Goal: Task Accomplishment & Management: Use online tool/utility

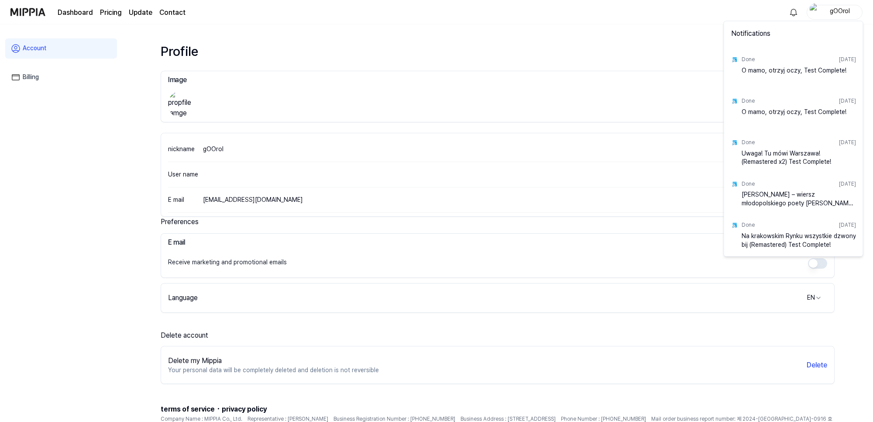
click at [778, 68] on div "O mamo, otrzyj oczy, Test Complete!" at bounding box center [799, 74] width 114 height 17
click at [752, 62] on div "Done" at bounding box center [748, 59] width 13 height 7
click at [827, 73] on div "O mamo, otrzyj oczy, Test Complete!" at bounding box center [799, 74] width 114 height 17
click at [664, 24] on html "Dashboard Pricing Update Contact gOOrol Account Billing Profile Image Upload Im…" at bounding box center [436, 211] width 873 height 422
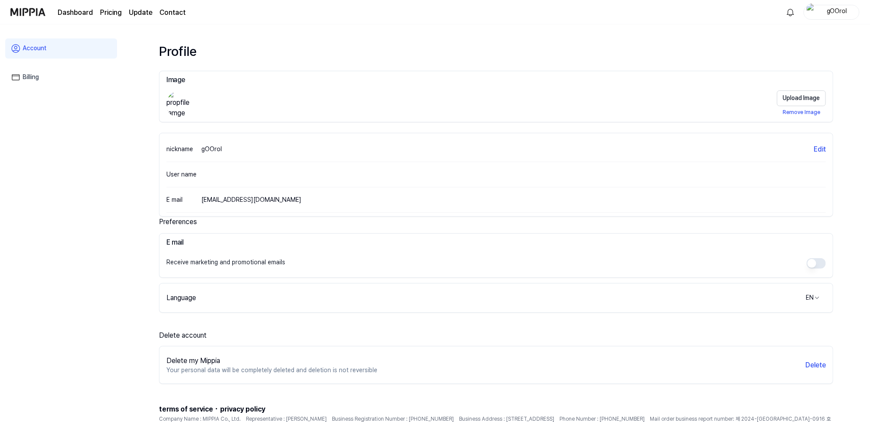
click at [70, 11] on link "Dashboard" at bounding box center [75, 12] width 35 height 10
click at [114, 11] on 버튼 "Pricing" at bounding box center [111, 12] width 22 height 10
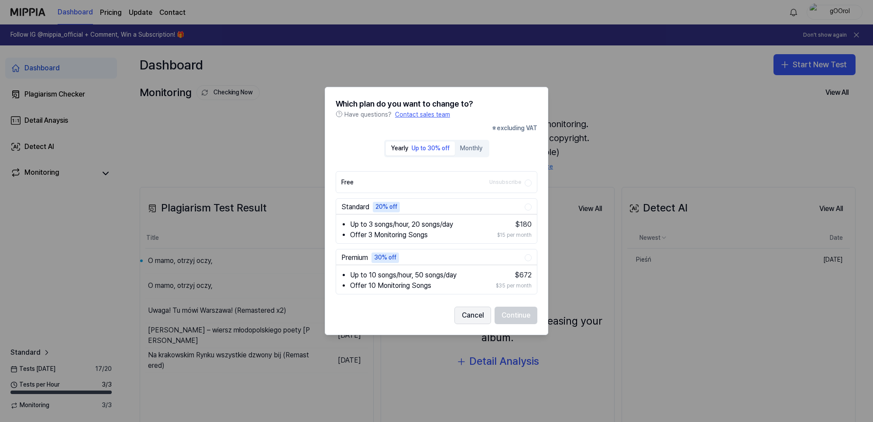
click at [473, 311] on button "Cancel" at bounding box center [473, 315] width 37 height 17
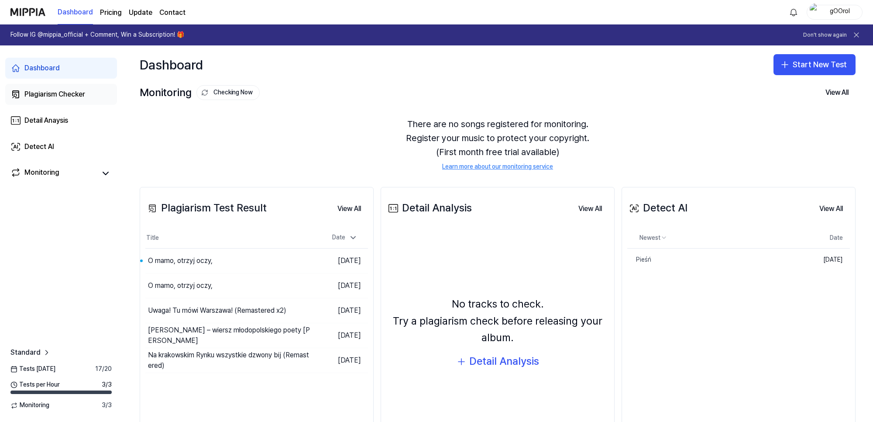
click at [45, 90] on div "Plagiarism Checker" at bounding box center [54, 94] width 61 height 10
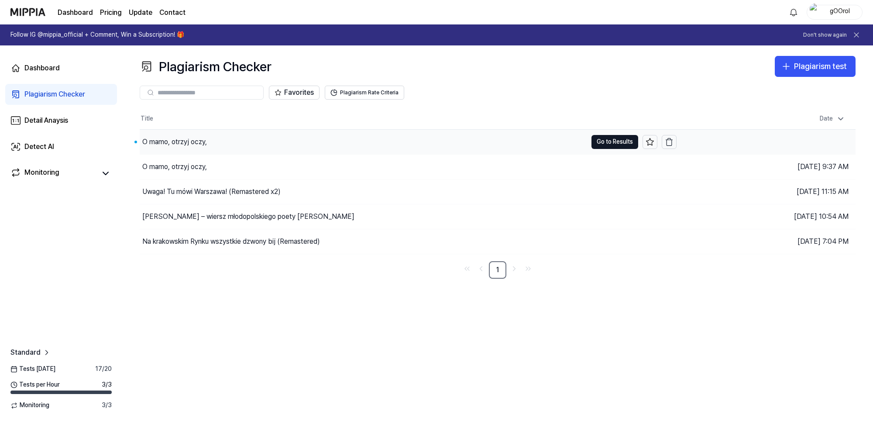
click at [241, 142] on div "O mamo, otrzyj oczy," at bounding box center [364, 142] width 448 height 24
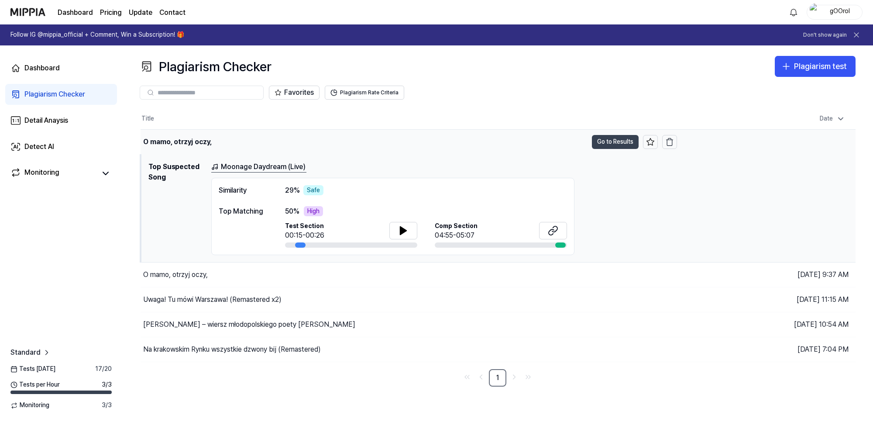
click at [611, 142] on button "Go to Results" at bounding box center [615, 142] width 47 height 14
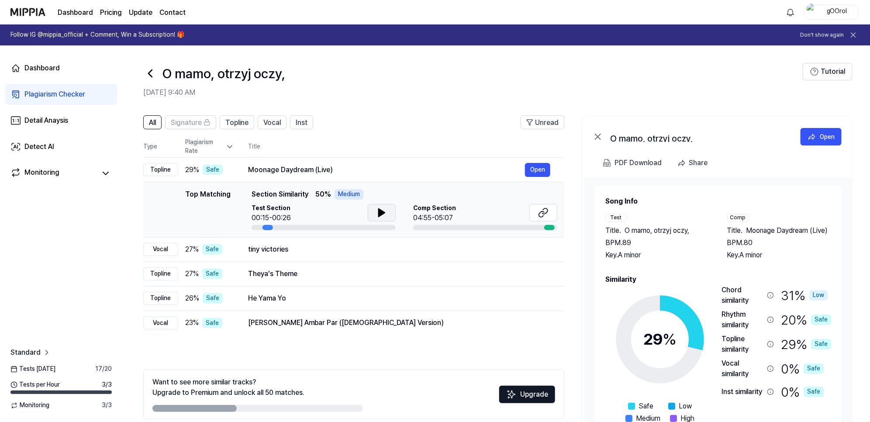
click at [380, 210] on icon at bounding box center [382, 213] width 6 height 8
drag, startPoint x: 380, startPoint y: 210, endPoint x: 689, endPoint y: 264, distance: 313.4
click at [381, 210] on icon at bounding box center [381, 212] width 10 height 10
click at [546, 209] on icon at bounding box center [543, 212] width 10 height 10
click at [372, 213] on button at bounding box center [382, 212] width 28 height 17
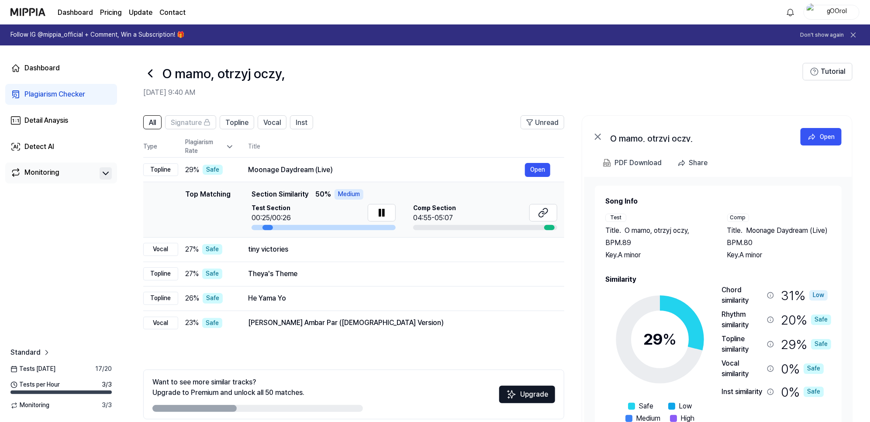
click at [100, 173] on button at bounding box center [106, 173] width 12 height 12
click at [102, 173] on icon at bounding box center [105, 173] width 10 height 10
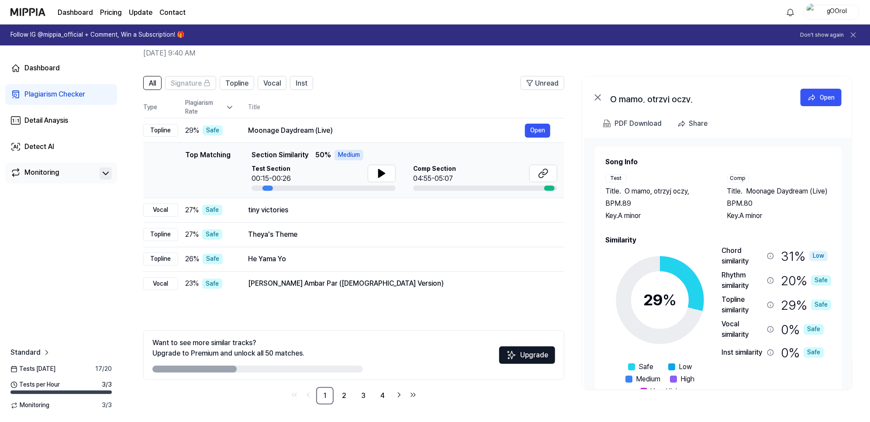
click at [813, 253] on div "Low" at bounding box center [818, 256] width 18 height 10
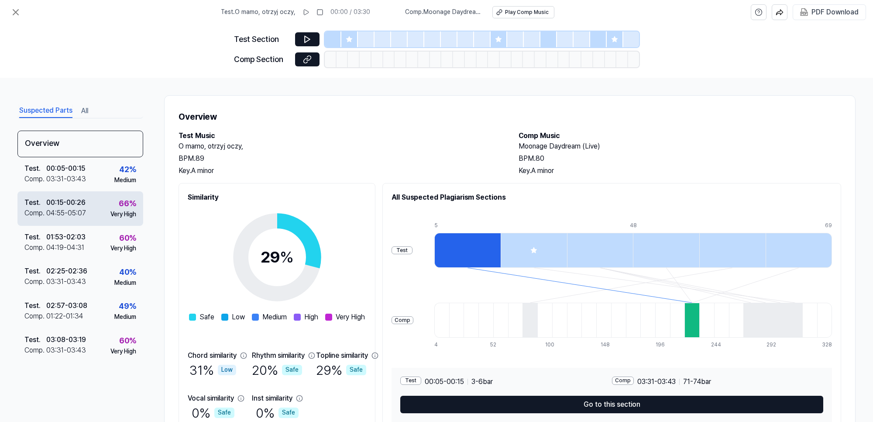
click at [70, 203] on div "00:15 - 00:26" at bounding box center [65, 202] width 39 height 10
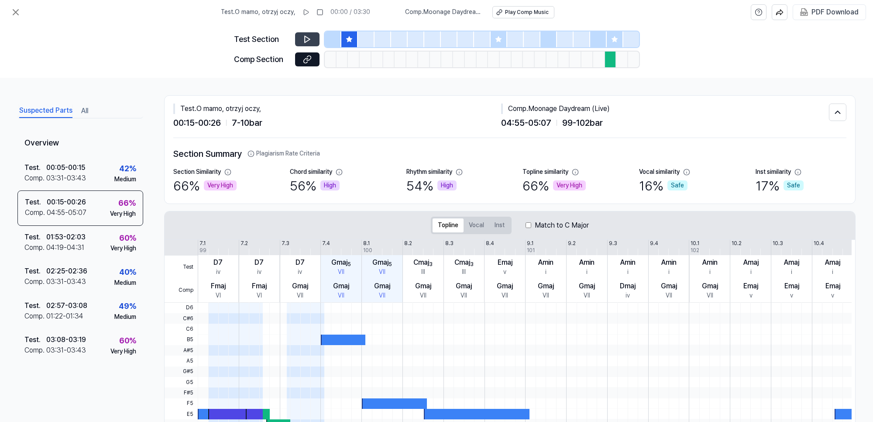
click at [303, 41] on icon at bounding box center [307, 39] width 9 height 9
click at [310, 40] on icon at bounding box center [307, 39] width 9 height 9
click at [304, 58] on icon at bounding box center [307, 59] width 9 height 9
click at [79, 345] on div "03:31 - 03:43" at bounding box center [66, 350] width 40 height 10
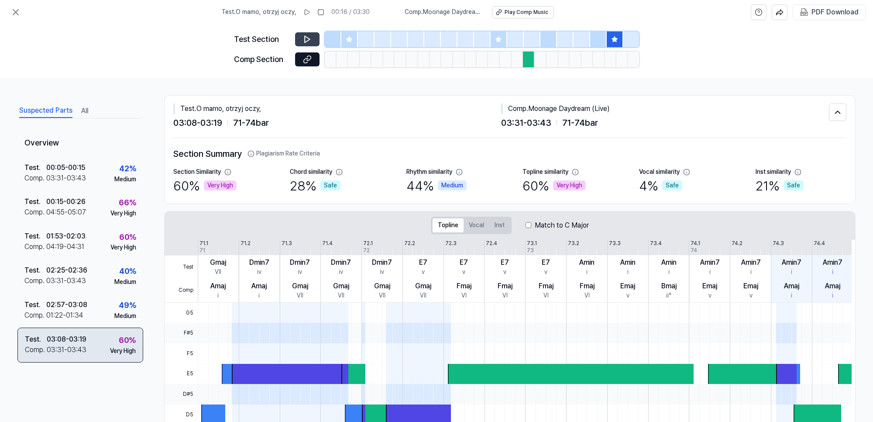
click at [79, 343] on div "03:08 - 03:19" at bounding box center [67, 339] width 40 height 10
click at [305, 35] on icon at bounding box center [307, 39] width 9 height 9
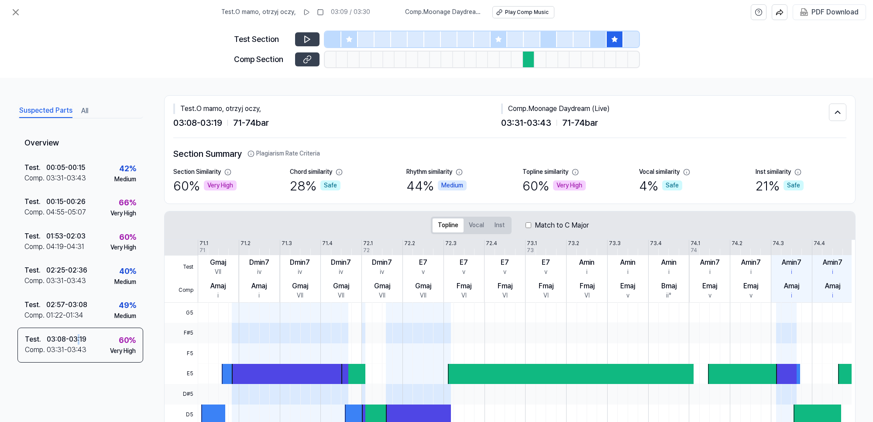
click at [300, 56] on button at bounding box center [307, 59] width 24 height 14
click at [72, 243] on div "04:19 - 04:31" at bounding box center [65, 247] width 38 height 10
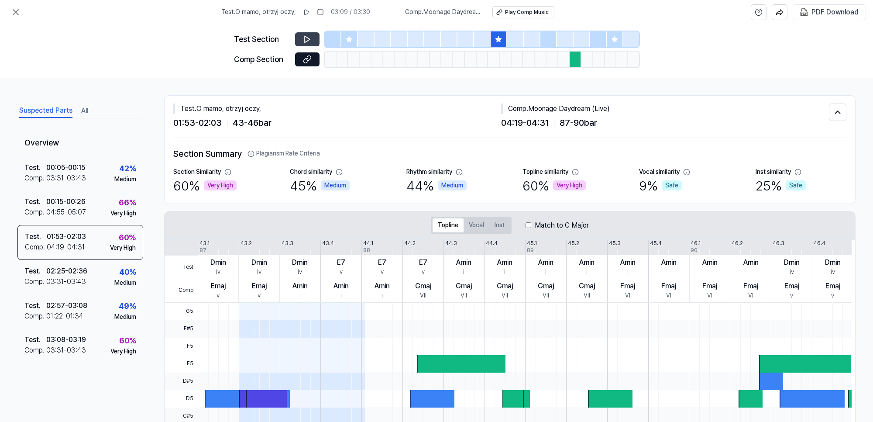
click at [311, 45] on button at bounding box center [307, 39] width 24 height 14
click at [311, 43] on icon at bounding box center [307, 39] width 9 height 9
click at [309, 55] on icon at bounding box center [307, 59] width 9 height 9
click at [310, 35] on icon at bounding box center [307, 39] width 9 height 9
click at [464, 226] on button "Vocal" at bounding box center [477, 225] width 26 height 14
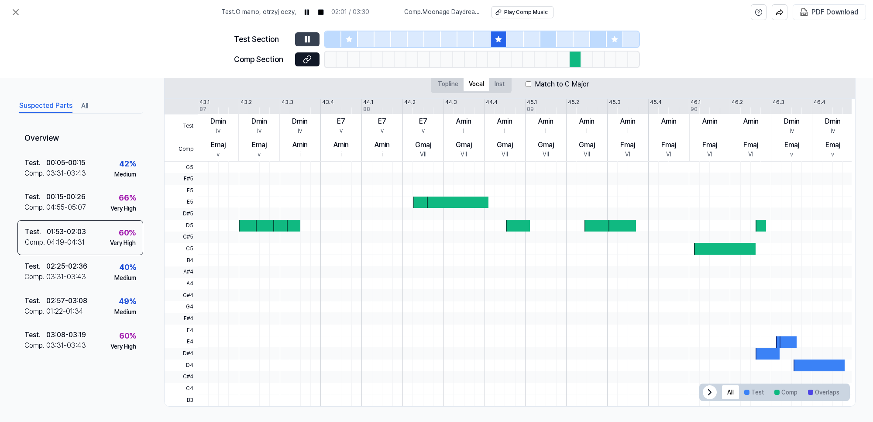
scroll to position [143, 0]
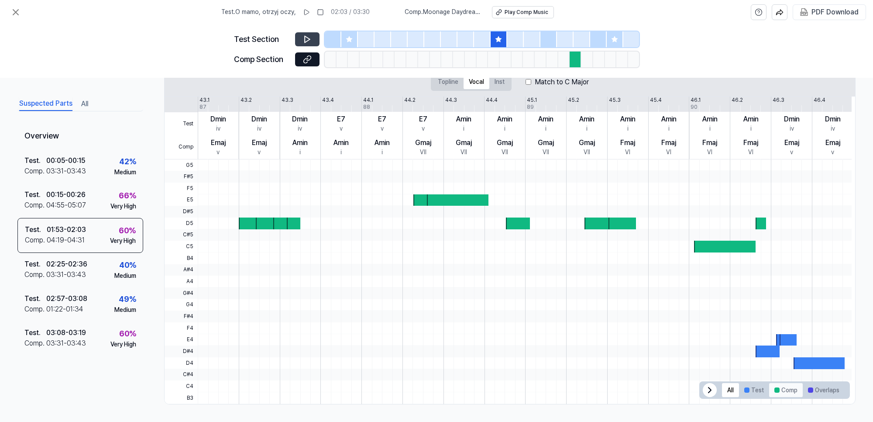
click at [785, 390] on button "Comp" at bounding box center [786, 390] width 34 height 14
click at [752, 392] on button "Test" at bounding box center [754, 390] width 30 height 14
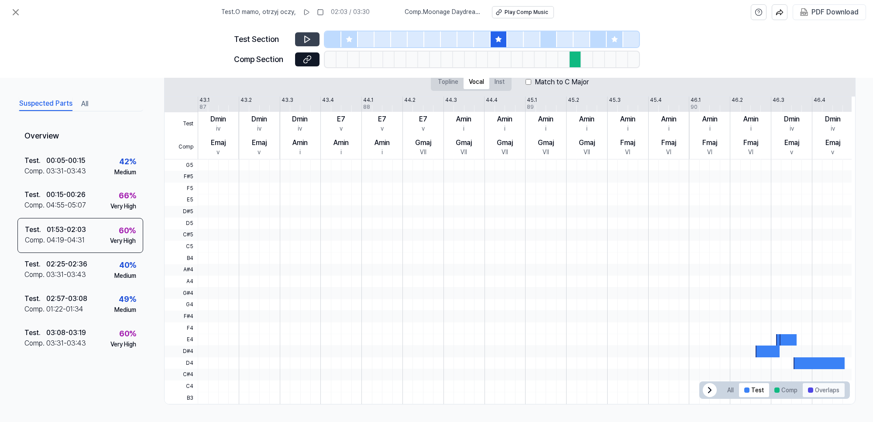
click at [813, 386] on button "Overlaps" at bounding box center [824, 390] width 42 height 14
click at [790, 391] on button "Comp" at bounding box center [786, 390] width 34 height 14
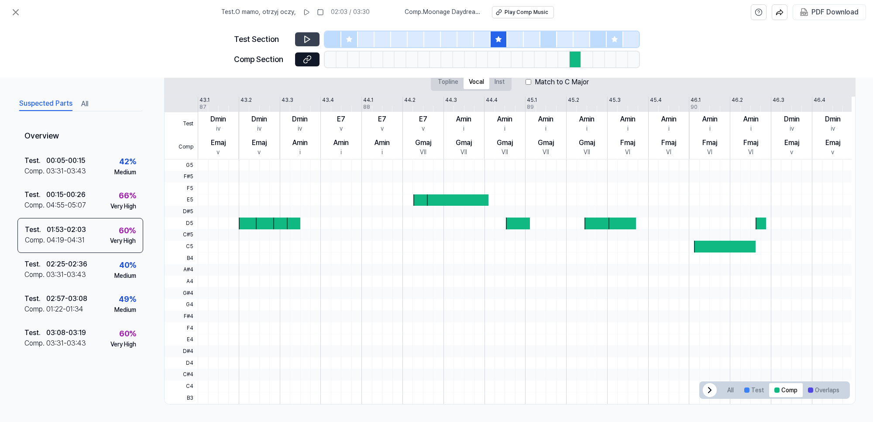
click at [265, 224] on div at bounding box center [266, 223] width 21 height 12
click at [496, 85] on button "Inst" at bounding box center [500, 82] width 21 height 14
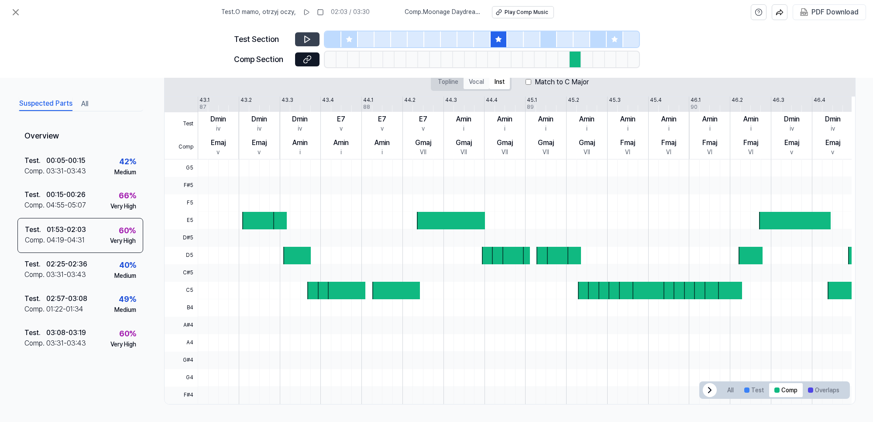
click at [475, 86] on button "Vocal" at bounding box center [477, 82] width 26 height 14
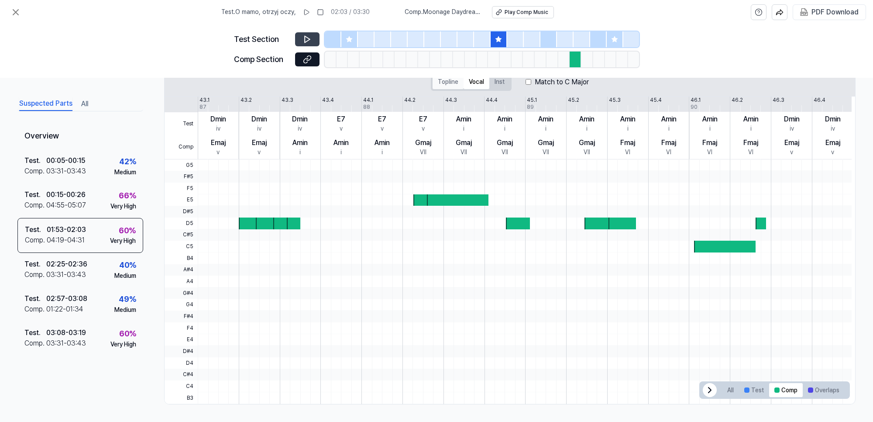
click at [442, 82] on button "Topline" at bounding box center [448, 82] width 31 height 14
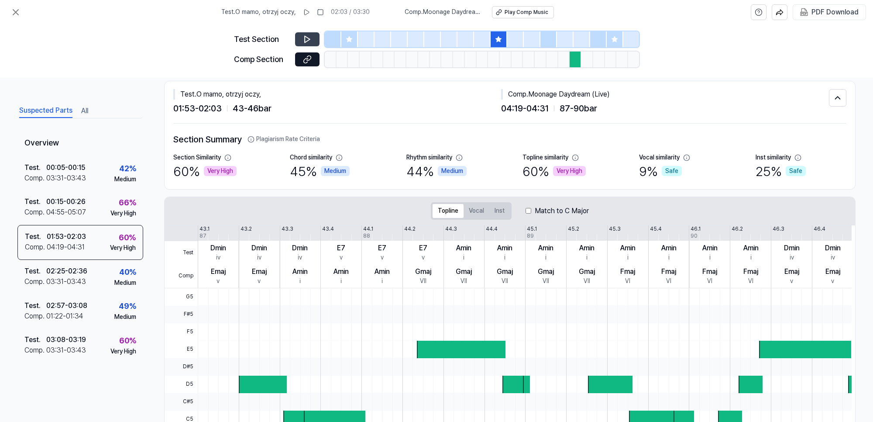
scroll to position [0, 0]
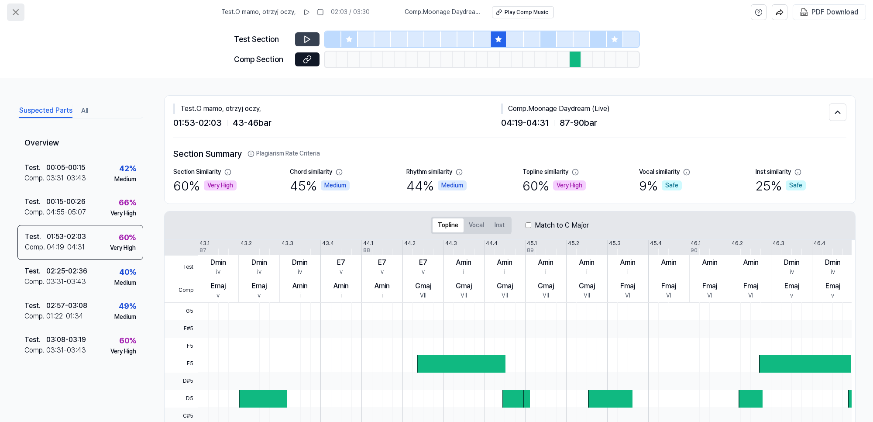
click at [11, 10] on icon at bounding box center [15, 12] width 10 height 10
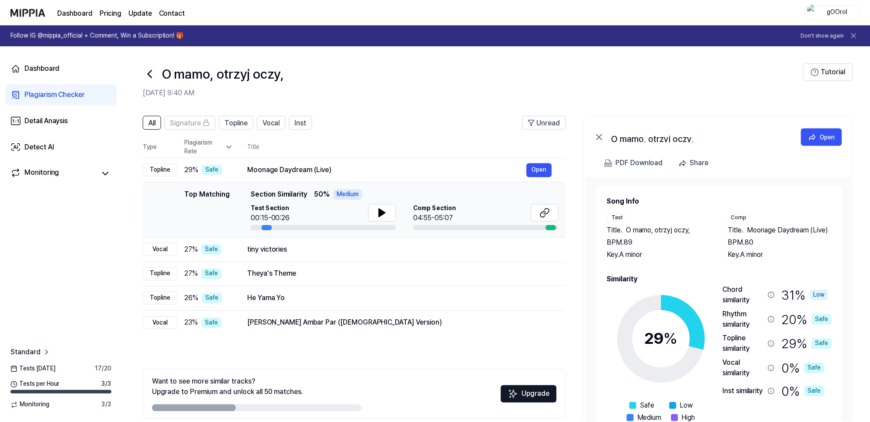
scroll to position [39, 0]
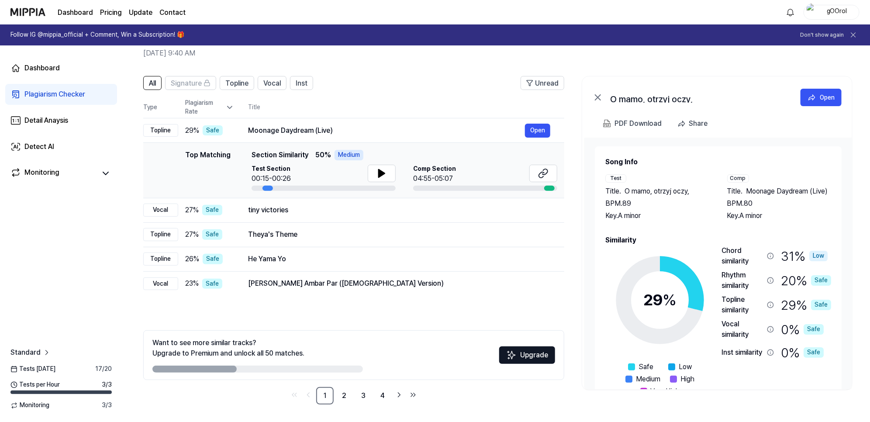
click at [46, 90] on div "Plagiarism Checker" at bounding box center [54, 94] width 61 height 10
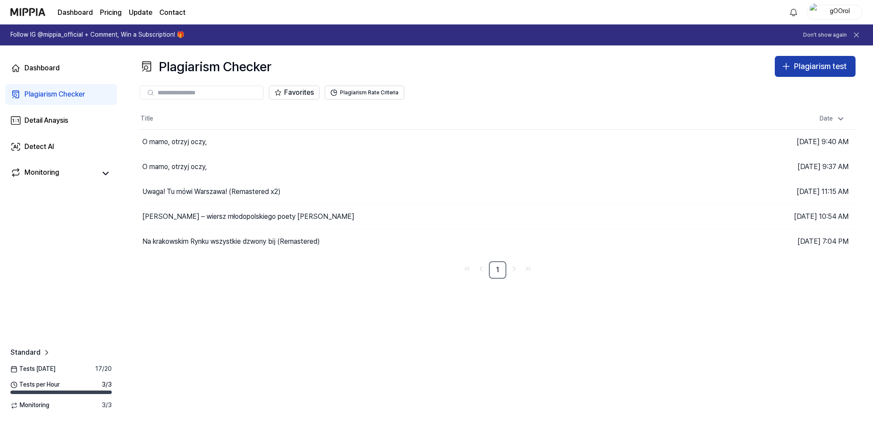
click at [819, 66] on div "Plagiarism test" at bounding box center [820, 66] width 53 height 13
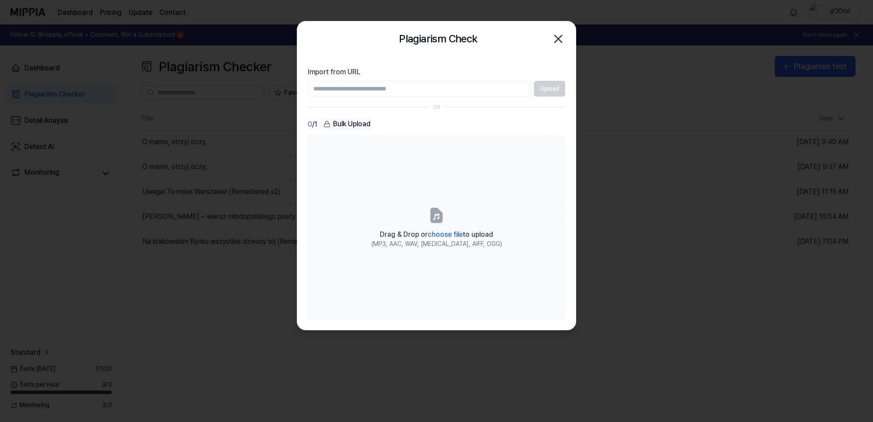
click at [541, 90] on div "Upload" at bounding box center [437, 89] width 258 height 16
click at [557, 91] on div "Upload" at bounding box center [437, 89] width 258 height 16
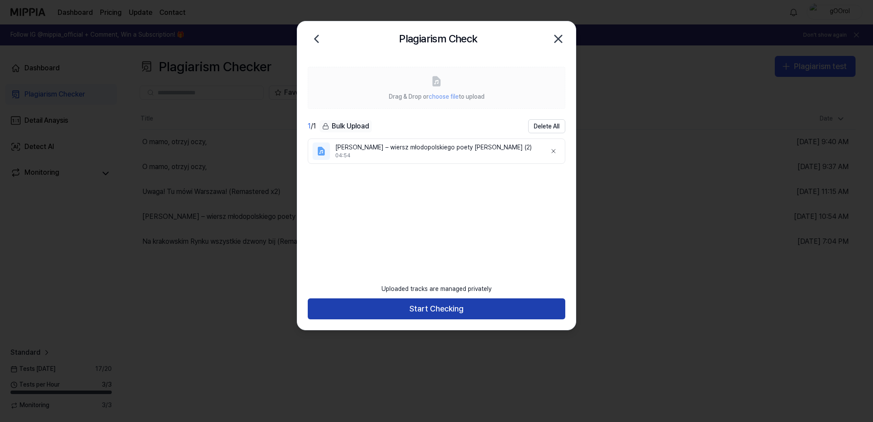
click at [430, 309] on button "Start Checking" at bounding box center [437, 308] width 258 height 21
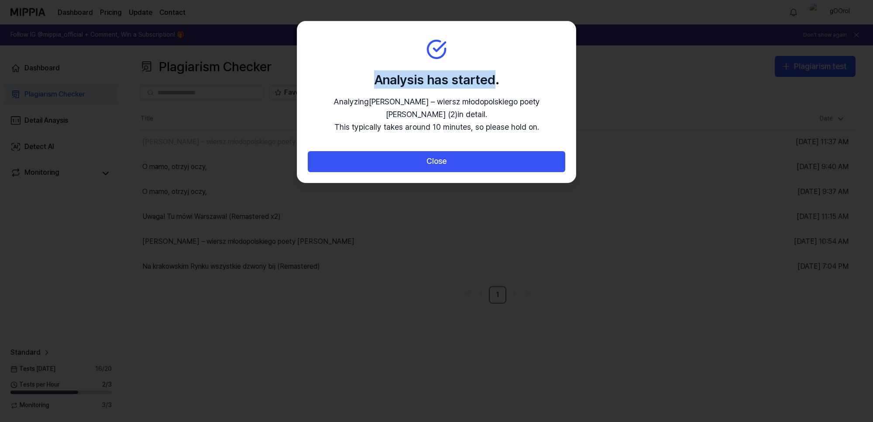
drag, startPoint x: 444, startPoint y: 27, endPoint x: 493, endPoint y: 34, distance: 49.5
click at [493, 34] on section "Analysis has started. Analyzing [PERSON_NAME] – wiersz młodopolskiego poety [PE…" at bounding box center [436, 85] width 279 height 129
click at [225, 135] on div at bounding box center [436, 211] width 873 height 422
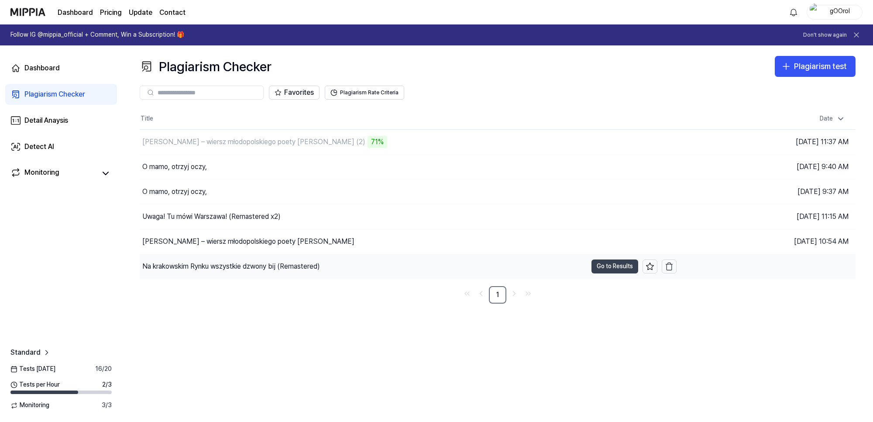
click at [602, 264] on button "Go to Results" at bounding box center [615, 266] width 47 height 14
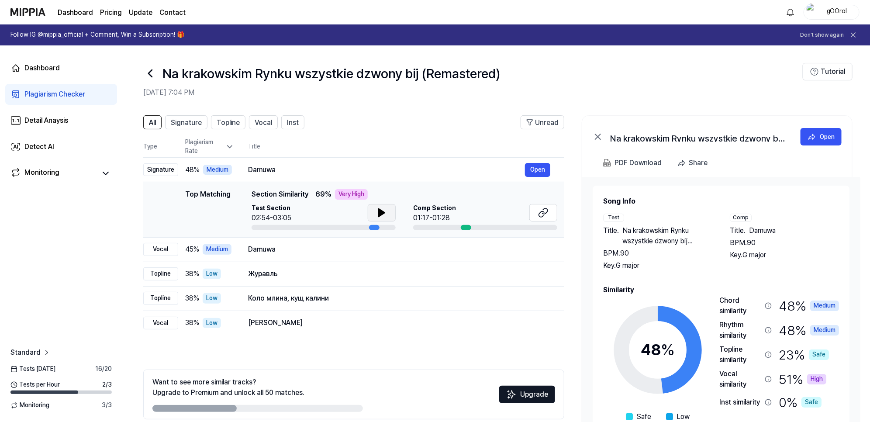
click at [373, 216] on button at bounding box center [382, 212] width 28 height 17
click at [384, 215] on icon at bounding box center [381, 212] width 10 height 10
click at [549, 214] on icon at bounding box center [543, 212] width 10 height 10
click at [233, 278] on div "38 % Low" at bounding box center [209, 274] width 49 height 10
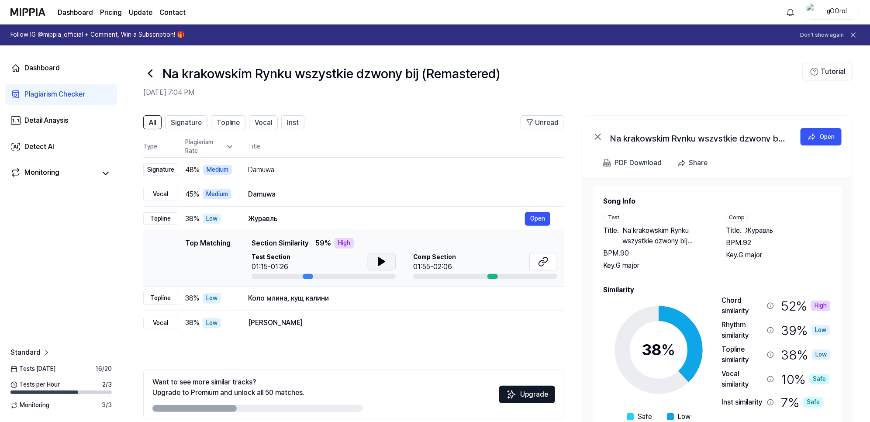
click at [380, 264] on icon at bounding box center [382, 262] width 6 height 8
click at [380, 264] on icon at bounding box center [380, 261] width 2 height 7
click at [549, 266] on icon at bounding box center [543, 261] width 10 height 10
click at [542, 320] on button "Open" at bounding box center [537, 323] width 25 height 14
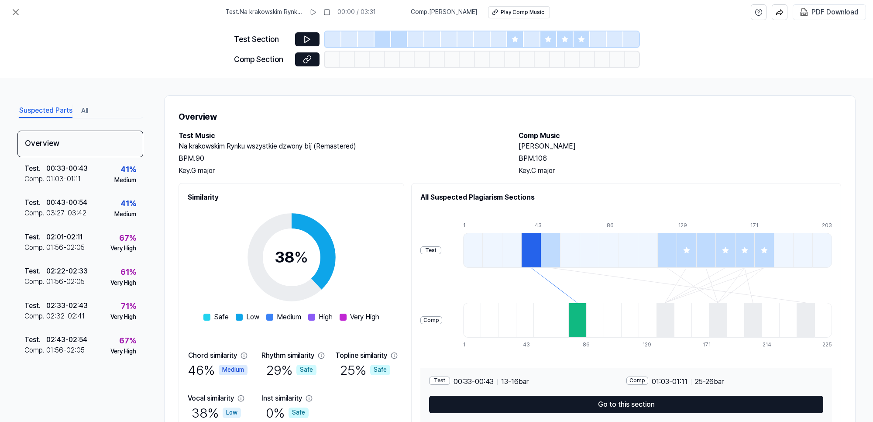
click at [320, 58] on div "Comp Section" at bounding box center [436, 60] width 405 height 16
click at [313, 60] on button at bounding box center [307, 59] width 24 height 14
click at [307, 41] on icon at bounding box center [307, 39] width 5 height 7
click at [306, 55] on icon at bounding box center [307, 59] width 9 height 9
click at [300, 53] on button at bounding box center [307, 59] width 24 height 14
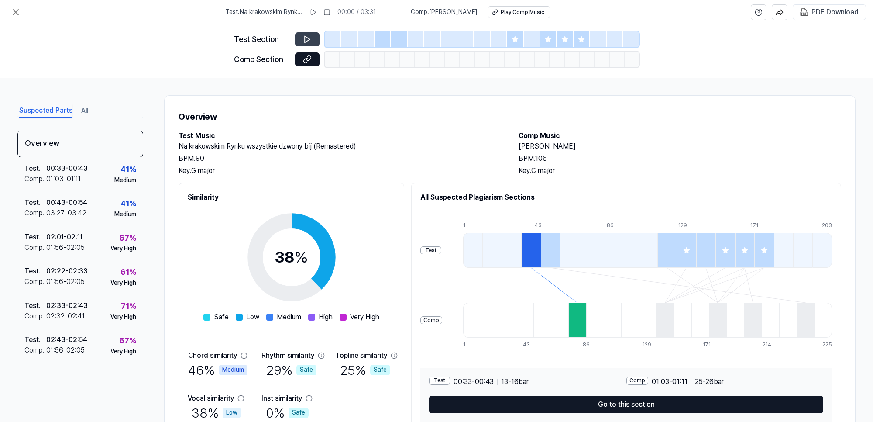
click at [310, 38] on icon at bounding box center [307, 39] width 9 height 9
click at [311, 36] on icon at bounding box center [307, 39] width 9 height 9
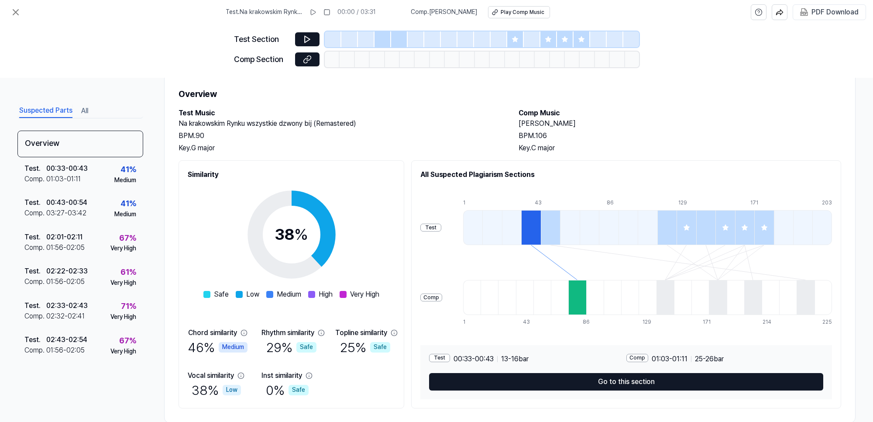
scroll to position [41, 0]
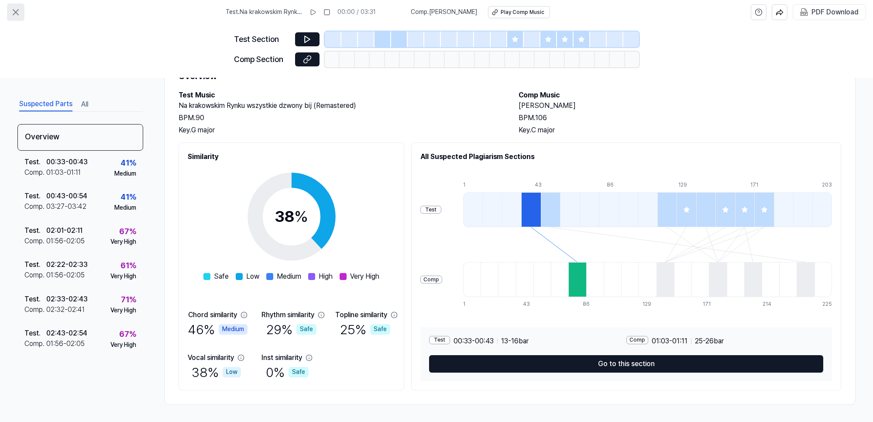
click at [13, 12] on icon at bounding box center [15, 12] width 10 height 10
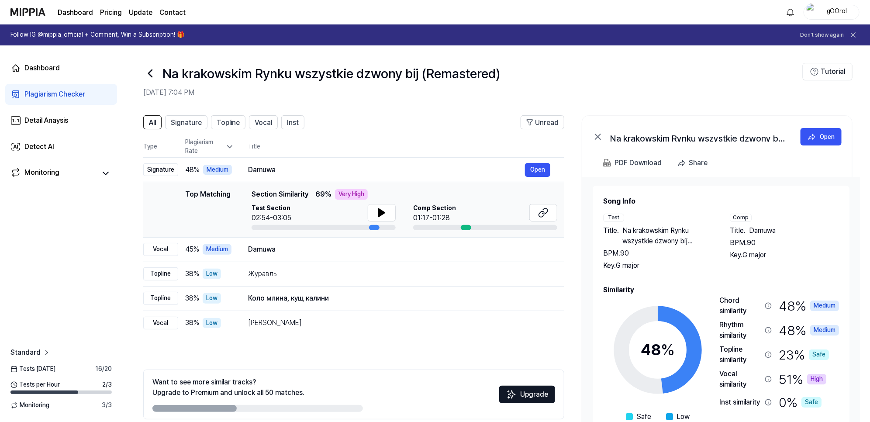
click at [44, 93] on div "Plagiarism Checker" at bounding box center [54, 94] width 61 height 10
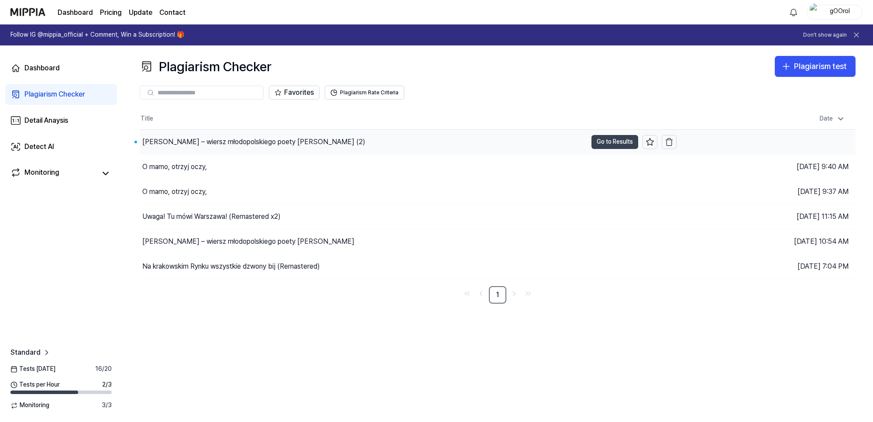
click at [618, 138] on button "Go to Results" at bounding box center [615, 142] width 47 height 14
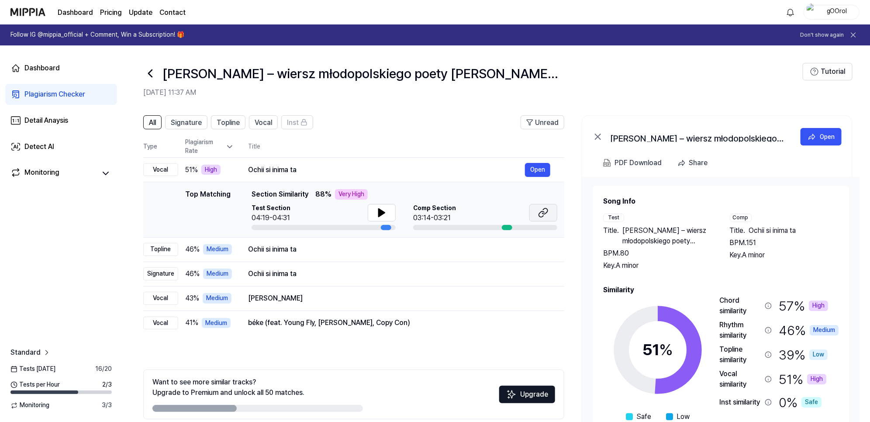
click at [545, 208] on icon at bounding box center [544, 211] width 5 height 6
click at [377, 210] on icon at bounding box center [381, 212] width 10 height 10
click at [385, 215] on icon at bounding box center [381, 212] width 10 height 10
click at [540, 246] on button "Open" at bounding box center [537, 249] width 25 height 14
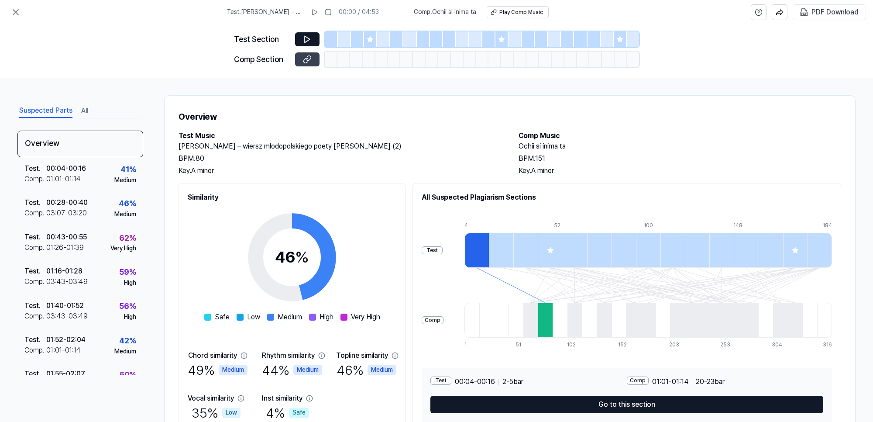
click at [312, 62] on button at bounding box center [307, 59] width 24 height 14
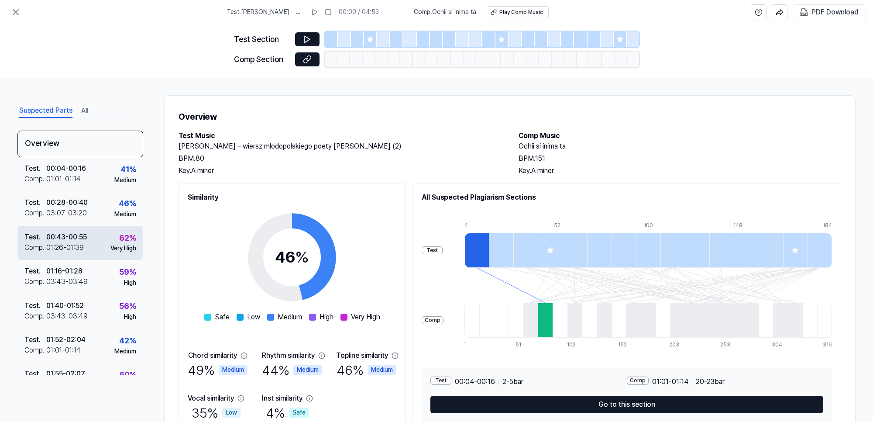
click at [79, 241] on div "00:43 - 00:55" at bounding box center [66, 237] width 41 height 10
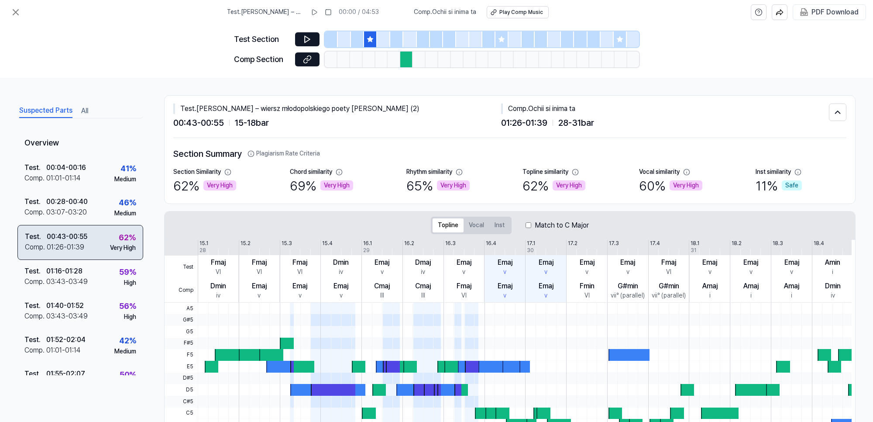
click at [68, 237] on div "00:43 - 00:55" at bounding box center [67, 236] width 41 height 10
click at [95, 239] on div "Test . 00:43 - 00:55 Comp . 01:26 - 01:39 62 % Very High" at bounding box center [80, 242] width 126 height 35
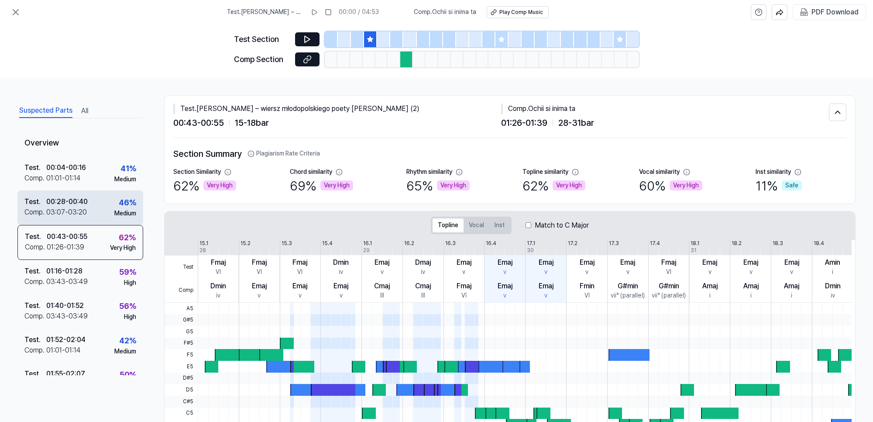
click at [76, 204] on div "00:28 - 00:40" at bounding box center [66, 202] width 41 height 10
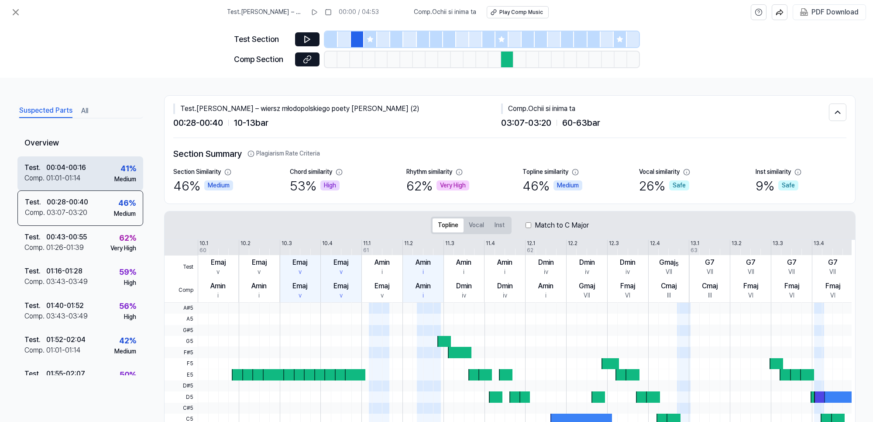
click at [75, 177] on div "01:01 - 01:14" at bounding box center [63, 178] width 35 height 10
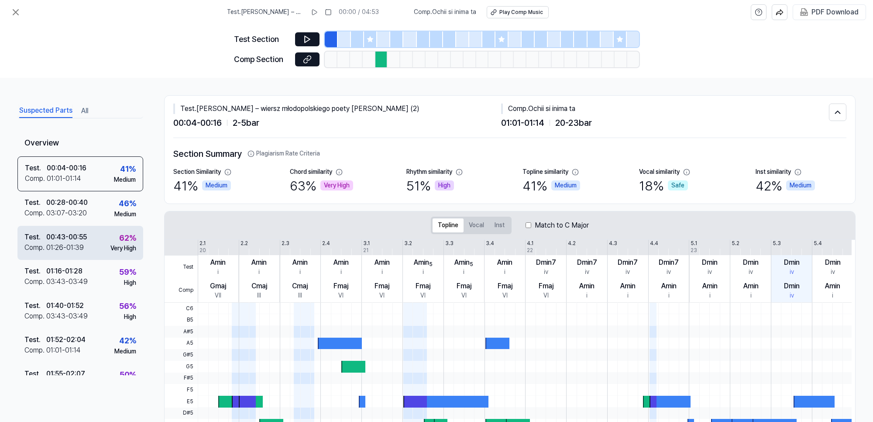
click at [80, 240] on div "00:43 - 00:55" at bounding box center [66, 237] width 41 height 10
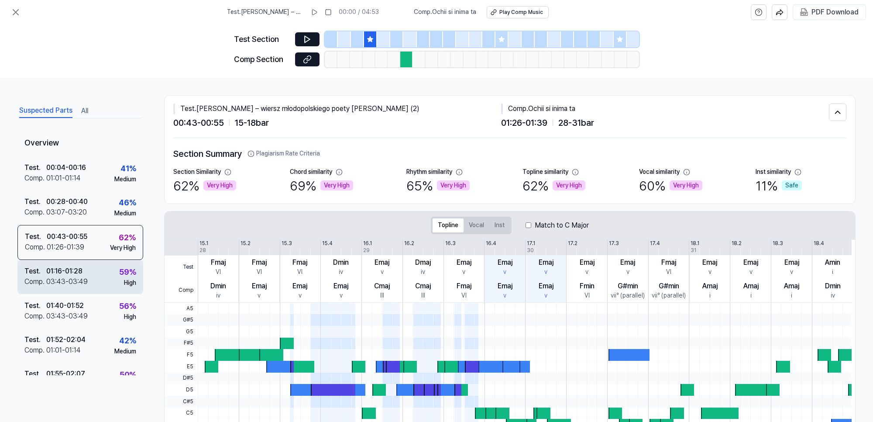
click at [71, 282] on div "03:43 - 03:49" at bounding box center [66, 281] width 41 height 10
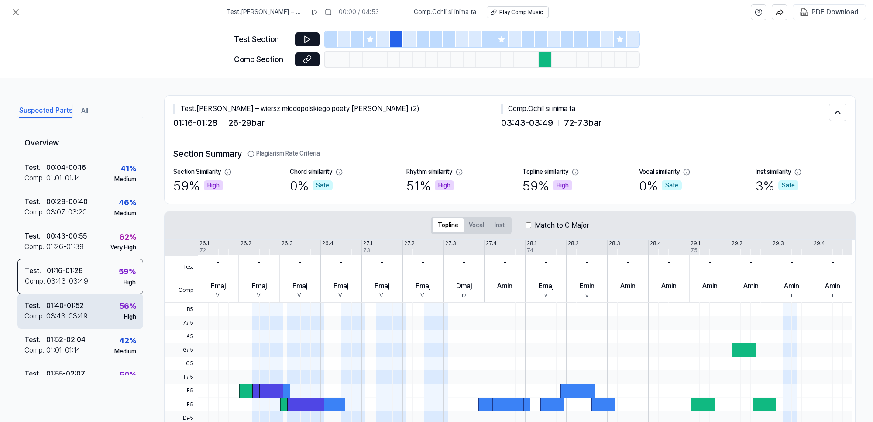
click at [64, 309] on div "01:40 - 01:52" at bounding box center [65, 305] width 38 height 10
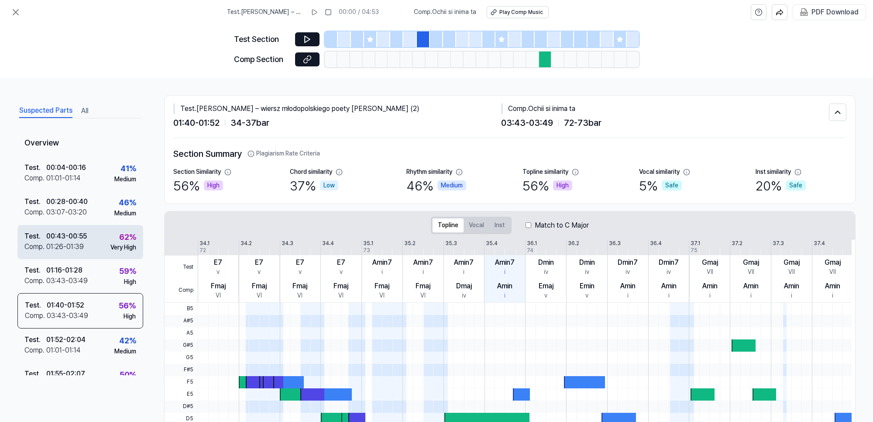
click at [65, 247] on div "01:26 - 01:39" at bounding box center [65, 247] width 38 height 10
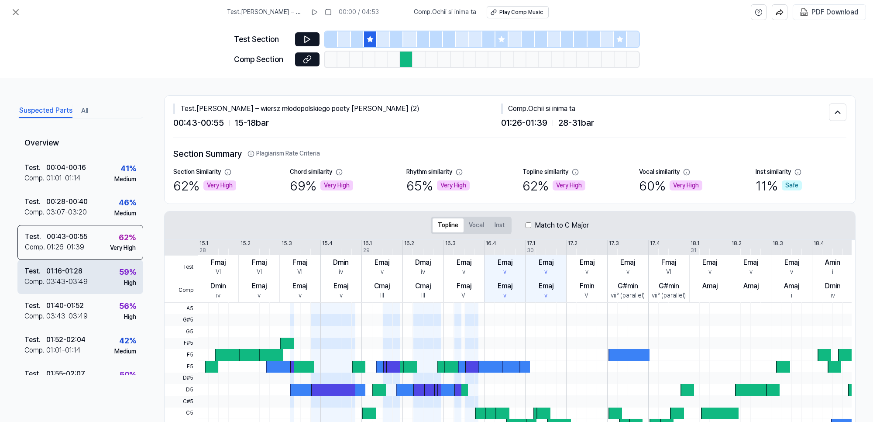
click at [66, 279] on div "03:43 - 03:49" at bounding box center [66, 281] width 41 height 10
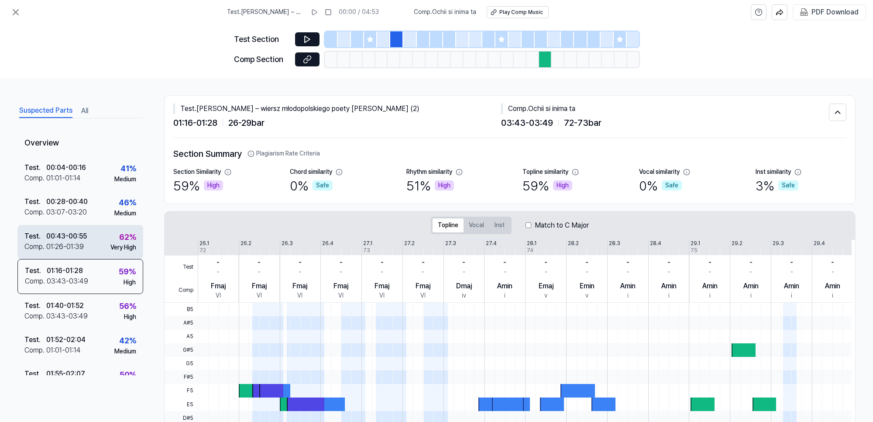
click at [71, 238] on div "00:43 - 00:55" at bounding box center [66, 236] width 41 height 10
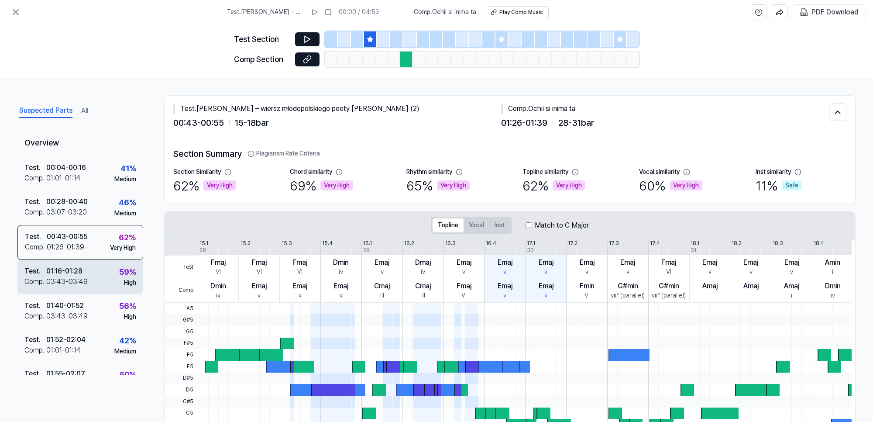
click at [68, 282] on div "03:43 - 03:49" at bounding box center [66, 281] width 41 height 10
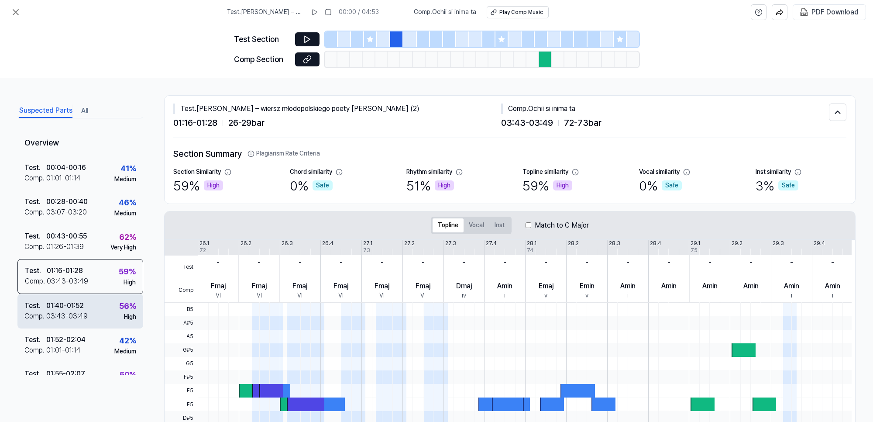
click at [66, 311] on div "03:43 - 03:49" at bounding box center [66, 316] width 41 height 10
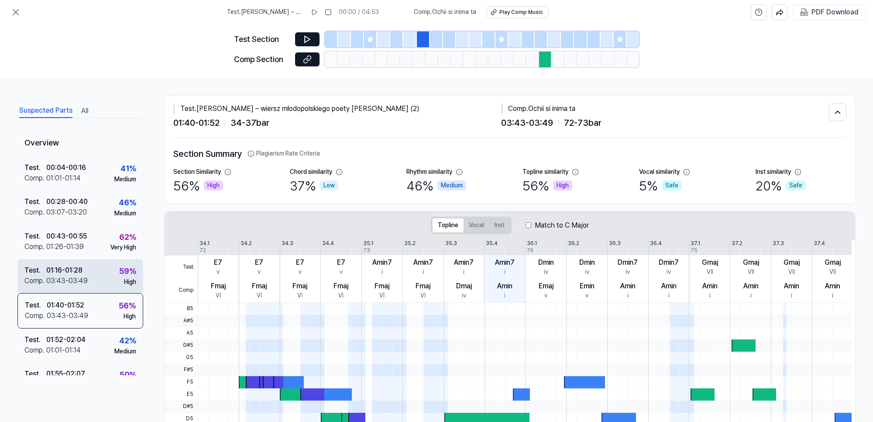
click at [69, 270] on div "01:16 - 01:28" at bounding box center [64, 270] width 36 height 10
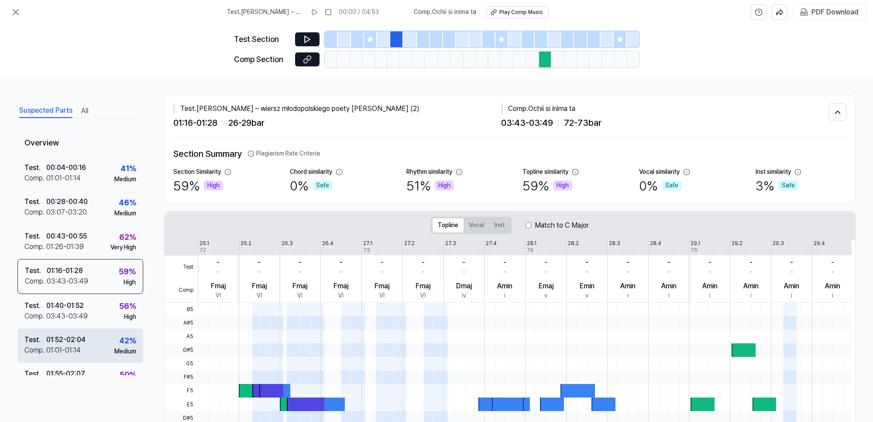
click at [66, 345] on div "01:01 - 01:14" at bounding box center [63, 350] width 35 height 10
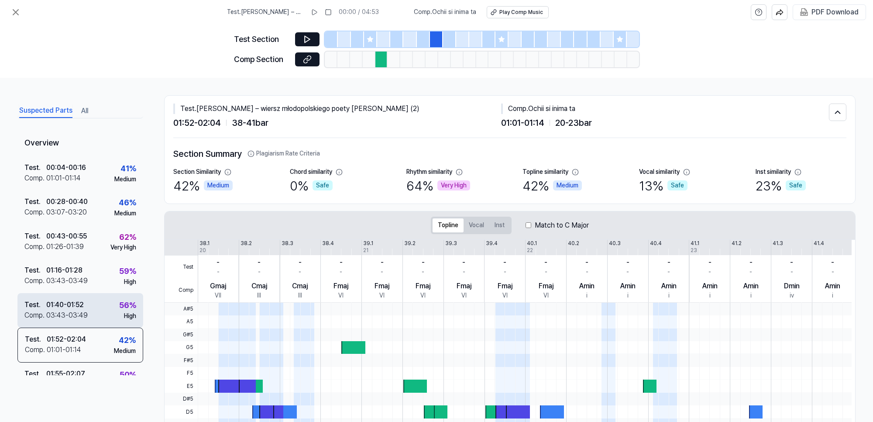
click at [66, 310] on div "03:43 - 03:49" at bounding box center [66, 315] width 41 height 10
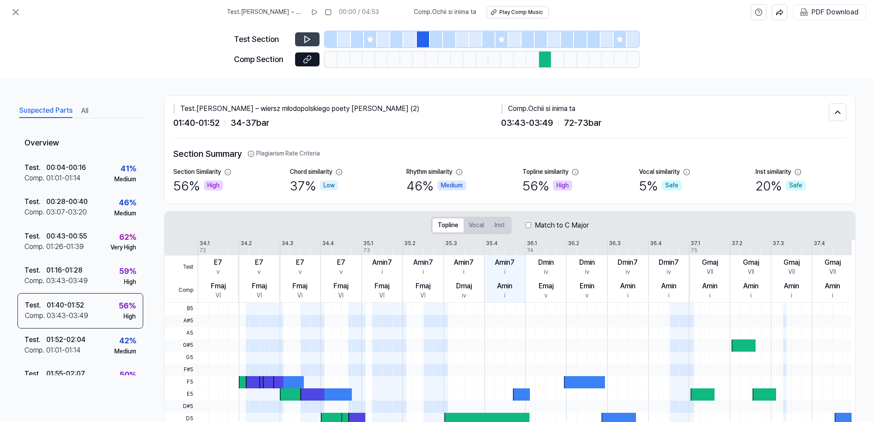
click at [304, 34] on button at bounding box center [307, 39] width 24 height 14
click at [71, 279] on div "03:43 - 03:49" at bounding box center [66, 281] width 41 height 10
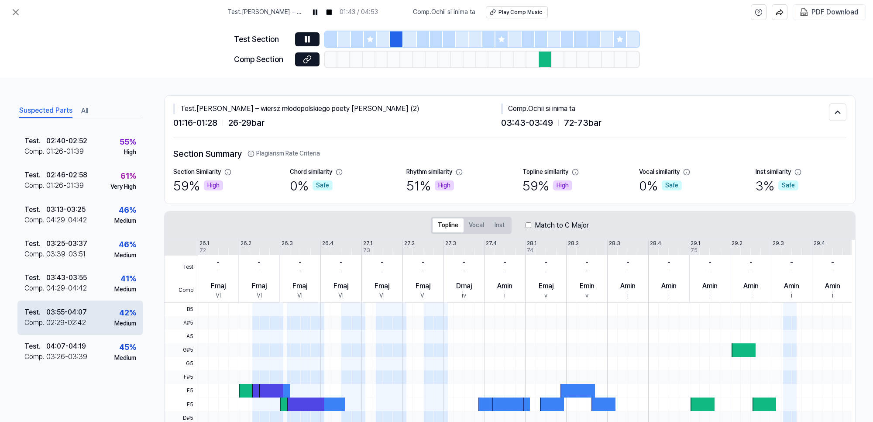
scroll to position [295, 0]
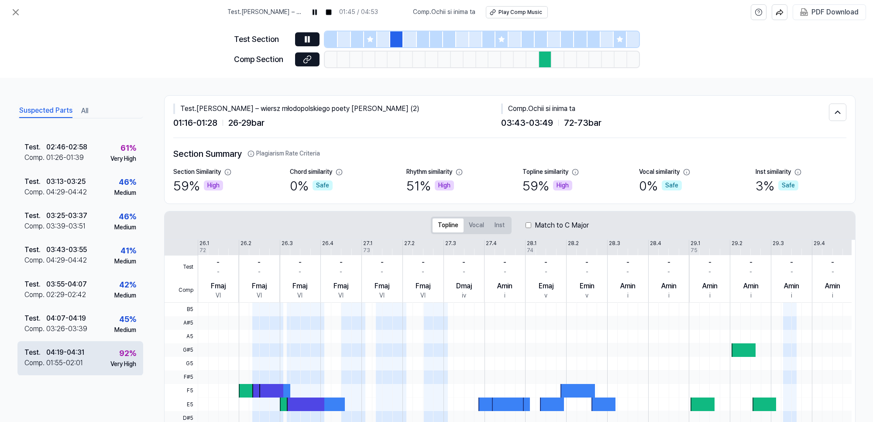
click at [73, 359] on div "01:55 - 02:01" at bounding box center [64, 363] width 37 height 10
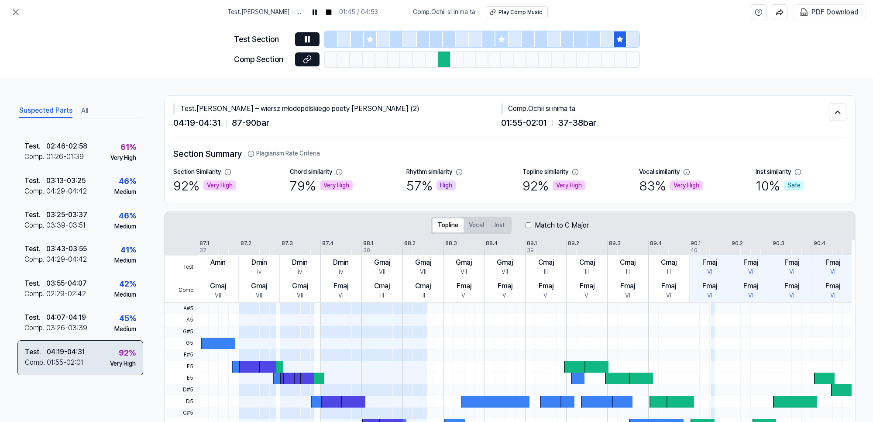
scroll to position [294, 0]
click at [70, 357] on div "04:19 - 04:31" at bounding box center [66, 353] width 38 height 10
click at [317, 12] on rect at bounding box center [315, 12] width 1 height 5
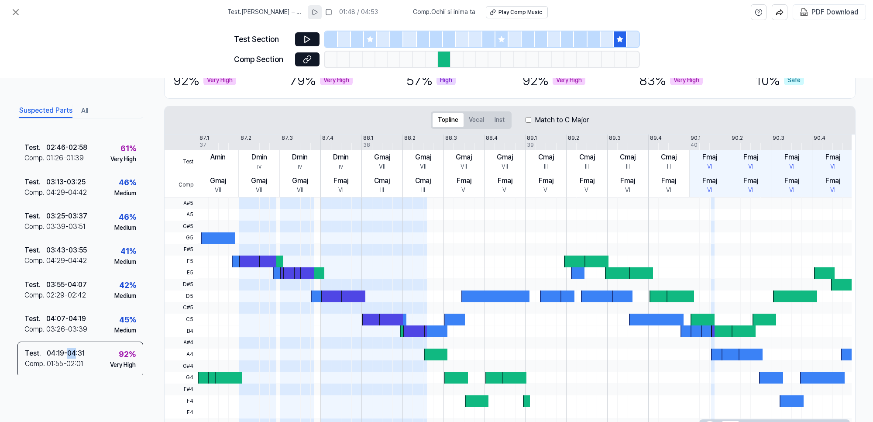
scroll to position [89, 0]
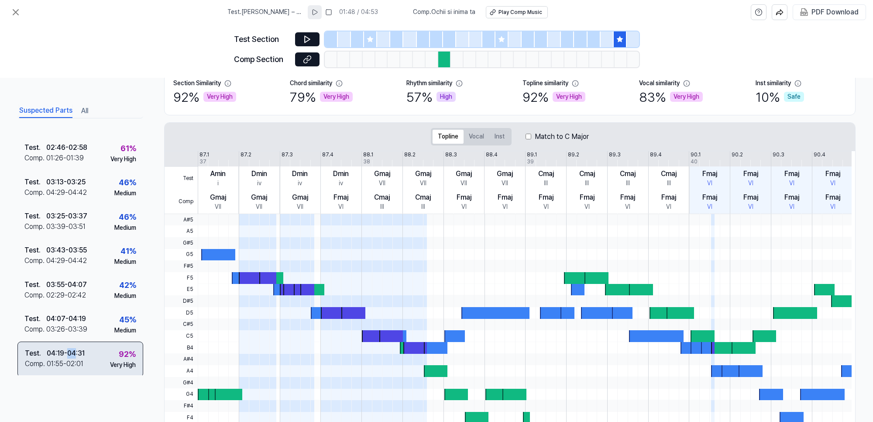
click at [69, 356] on div "04:19 - 04:31" at bounding box center [66, 353] width 38 height 10
click at [73, 357] on div "04:19 - 04:31" at bounding box center [66, 353] width 38 height 10
click at [309, 41] on icon at bounding box center [307, 39] width 9 height 9
click at [309, 41] on icon at bounding box center [308, 39] width 1 height 6
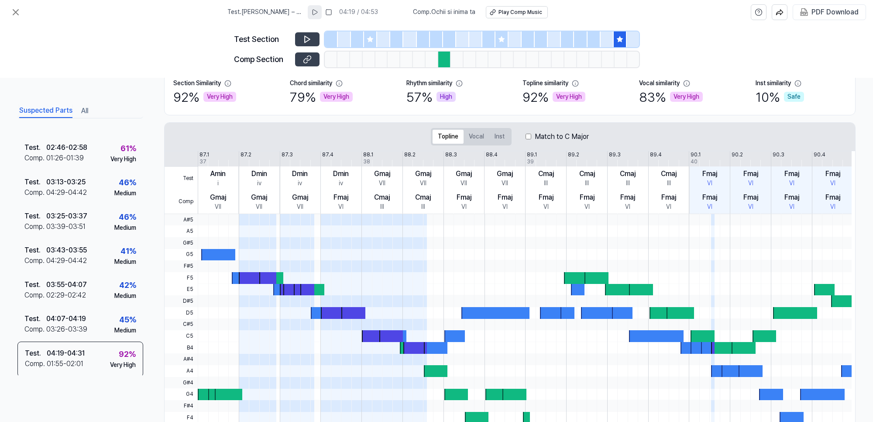
click at [305, 60] on icon at bounding box center [307, 59] width 9 height 9
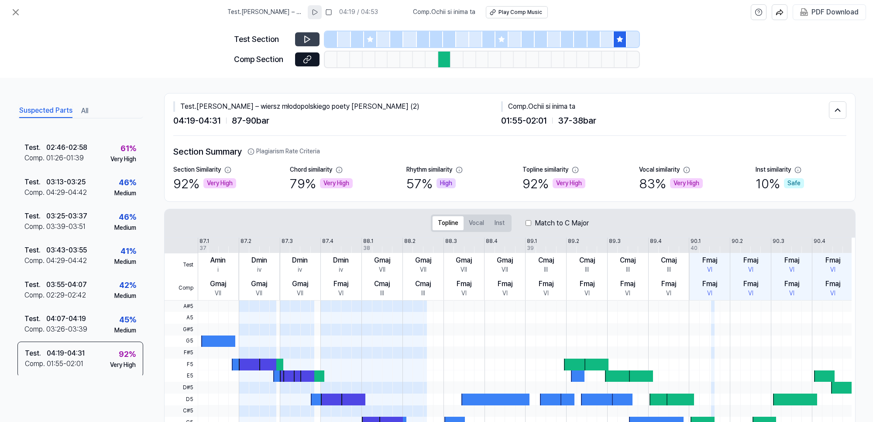
scroll to position [0, 0]
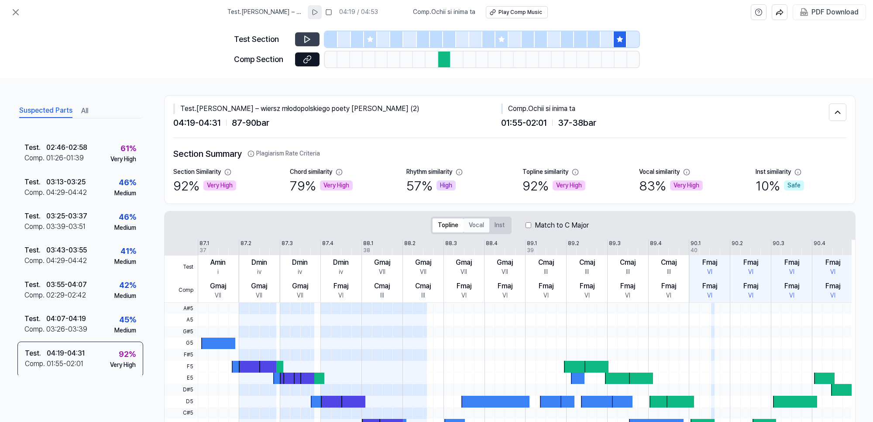
click at [469, 228] on button "Vocal" at bounding box center [477, 225] width 26 height 14
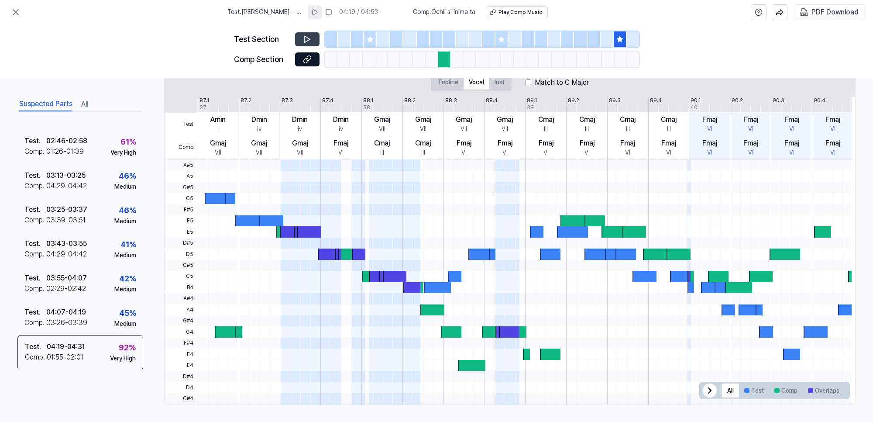
scroll to position [143, 0]
click at [500, 80] on button "Inst" at bounding box center [500, 82] width 21 height 14
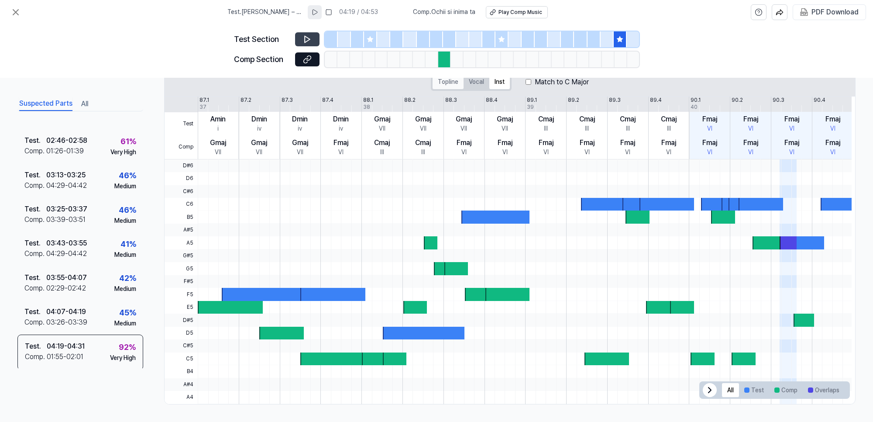
click at [442, 84] on button "Topline" at bounding box center [448, 82] width 31 height 14
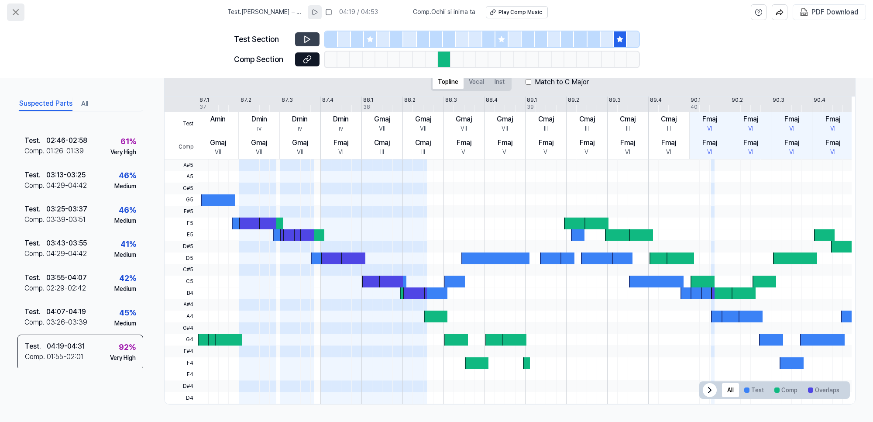
click at [14, 11] on icon at bounding box center [15, 12] width 5 height 5
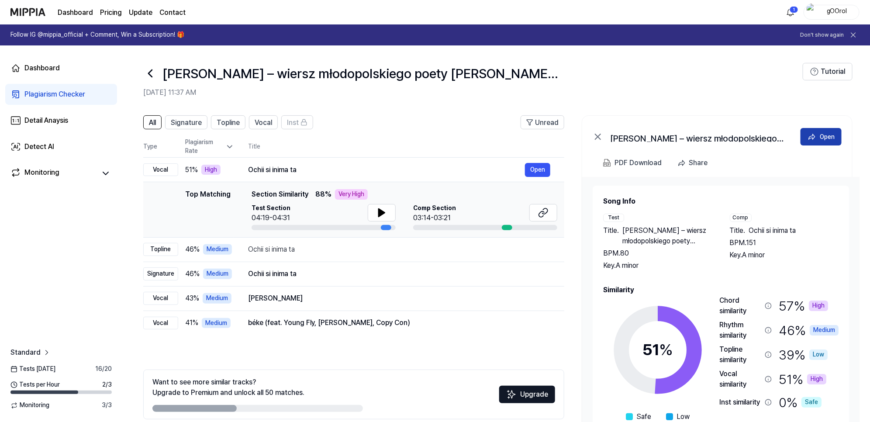
click at [820, 134] on div "Open" at bounding box center [827, 137] width 15 height 10
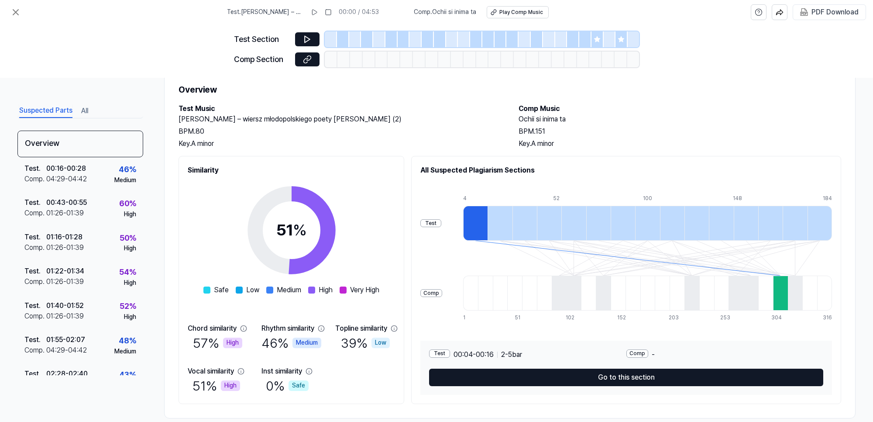
scroll to position [41, 0]
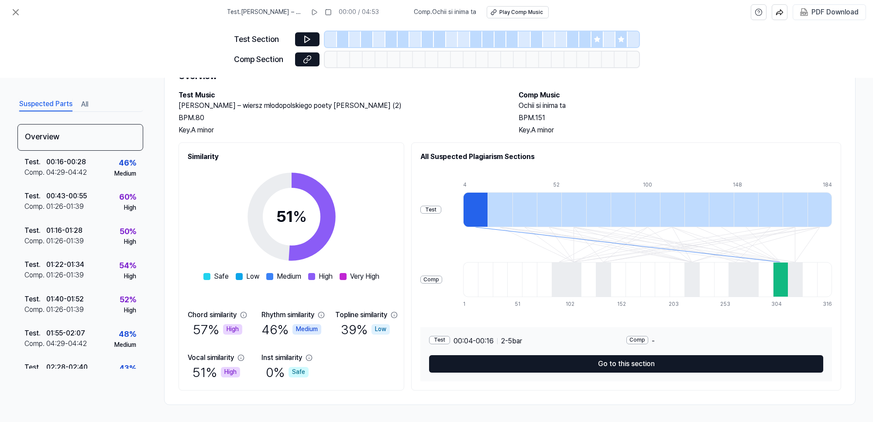
click at [228, 192] on div "51 % Safe Low Medium High Very High" at bounding box center [292, 222] width 176 height 120
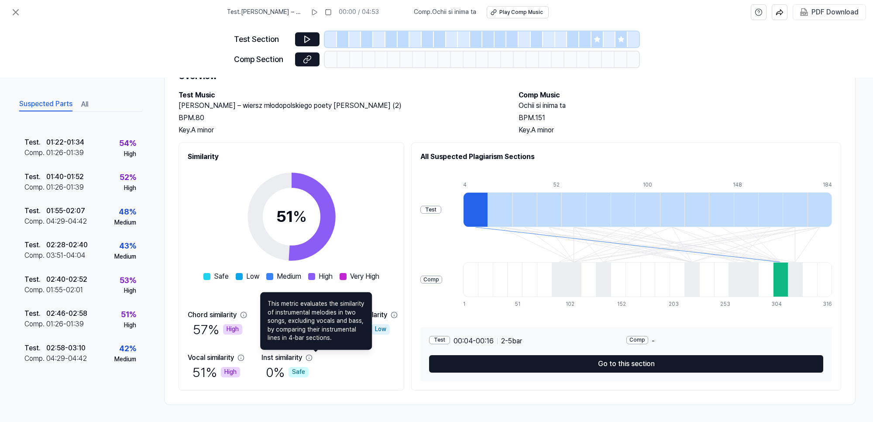
scroll to position [296, 0]
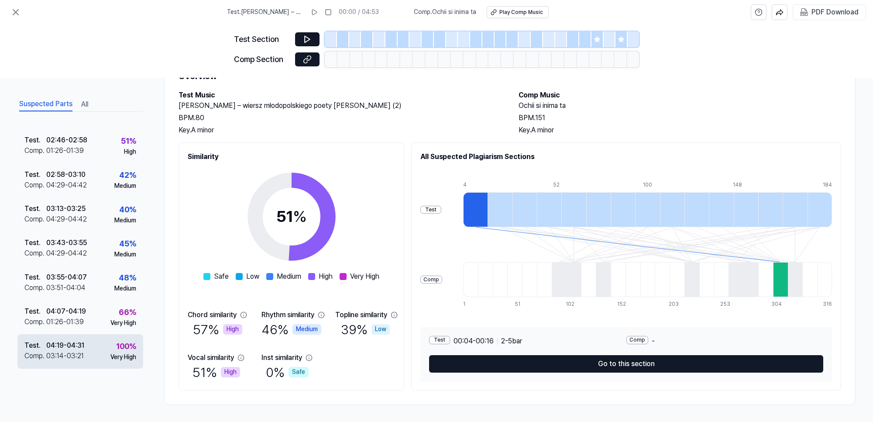
click at [73, 351] on div "03:14 - 03:21" at bounding box center [65, 356] width 38 height 10
click at [73, 351] on div "04:19 - 04:31" at bounding box center [65, 345] width 38 height 10
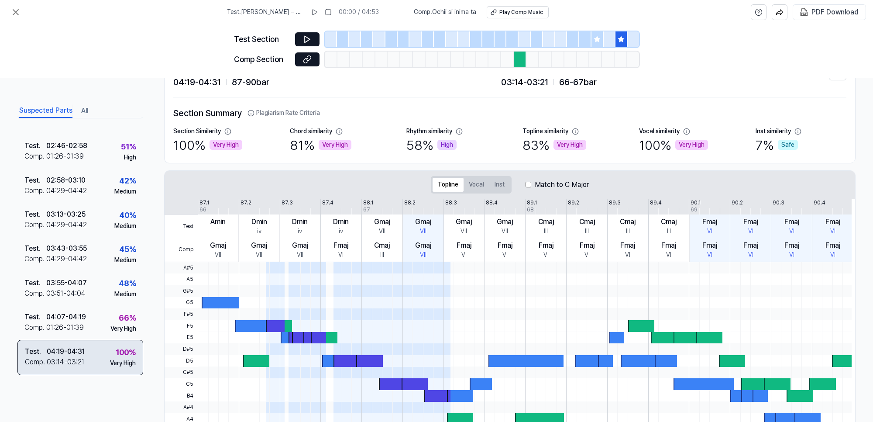
scroll to position [295, 0]
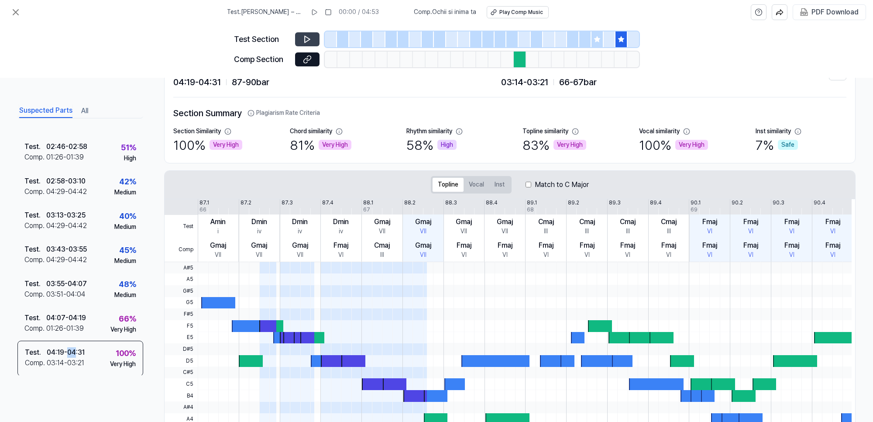
click at [306, 36] on icon at bounding box center [307, 39] width 5 height 7
click at [306, 36] on icon at bounding box center [307, 39] width 9 height 9
click at [407, 38] on div at bounding box center [404, 39] width 12 height 16
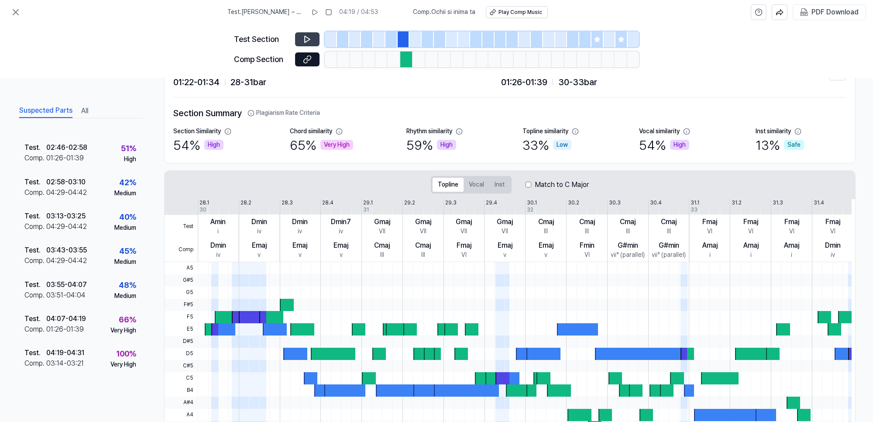
scroll to position [296, 0]
click at [422, 42] on div at bounding box center [428, 39] width 12 height 16
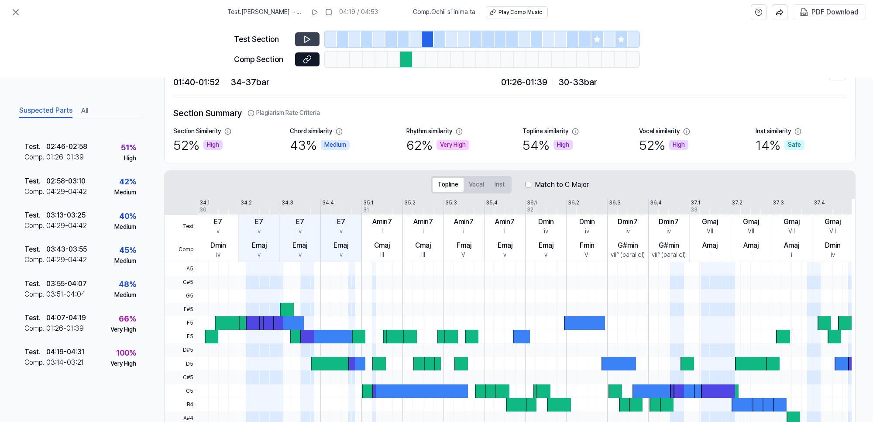
click at [450, 42] on div at bounding box center [452, 39] width 12 height 16
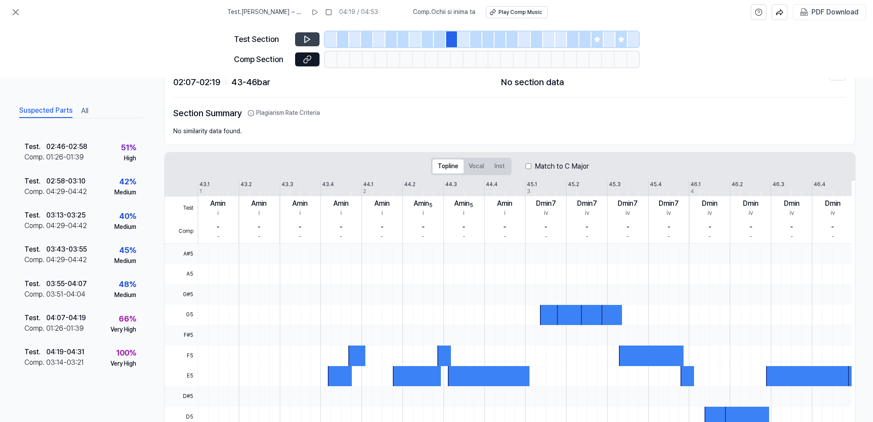
click at [521, 45] on div at bounding box center [525, 39] width 12 height 16
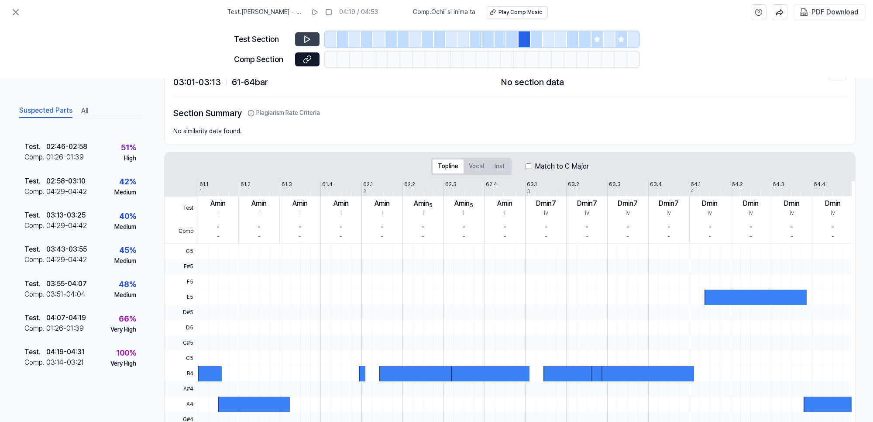
click at [596, 39] on icon at bounding box center [597, 39] width 6 height 6
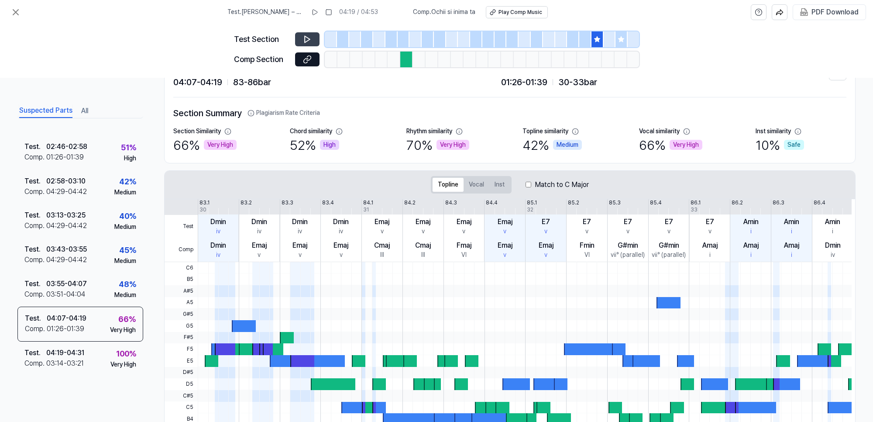
click at [305, 36] on icon at bounding box center [307, 39] width 5 height 7
click at [305, 36] on icon at bounding box center [305, 39] width 1 height 6
click at [309, 56] on icon at bounding box center [307, 59] width 9 height 9
click at [620, 37] on icon at bounding box center [621, 39] width 7 height 7
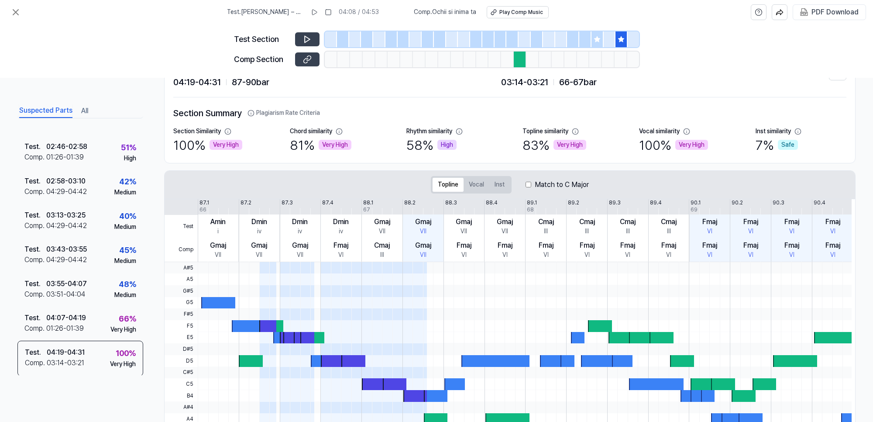
click at [301, 57] on button at bounding box center [307, 59] width 24 height 14
click at [304, 38] on icon at bounding box center [307, 39] width 9 height 9
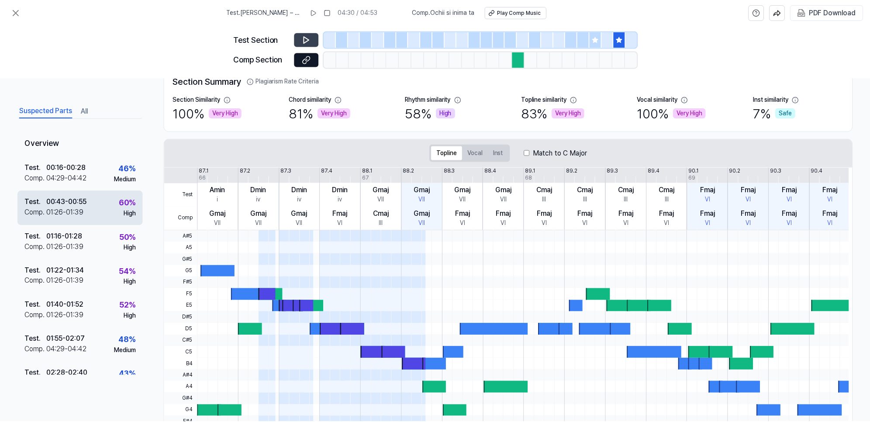
scroll to position [0, 0]
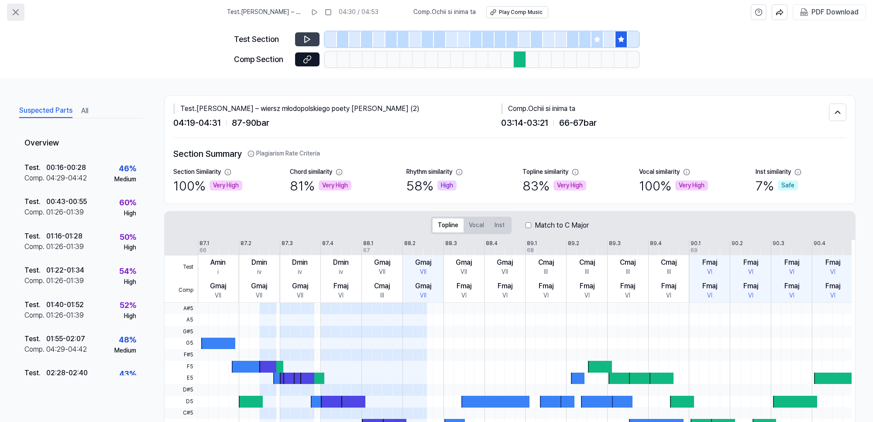
click at [17, 14] on icon at bounding box center [15, 12] width 10 height 10
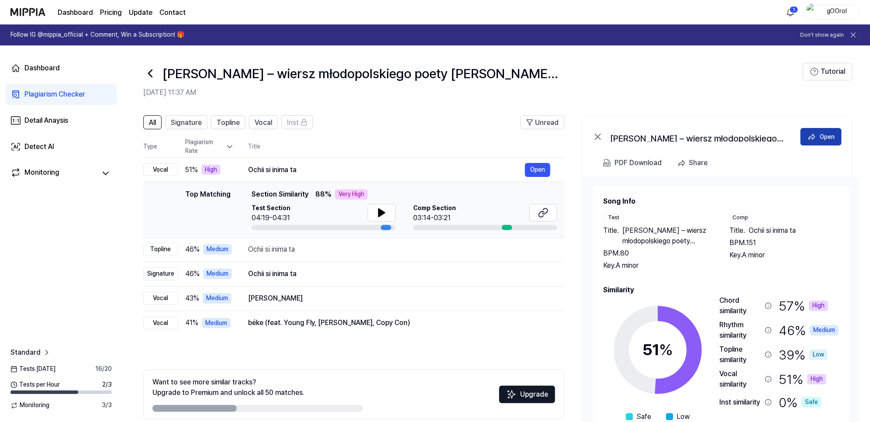
click at [820, 141] on div "Open" at bounding box center [827, 137] width 15 height 10
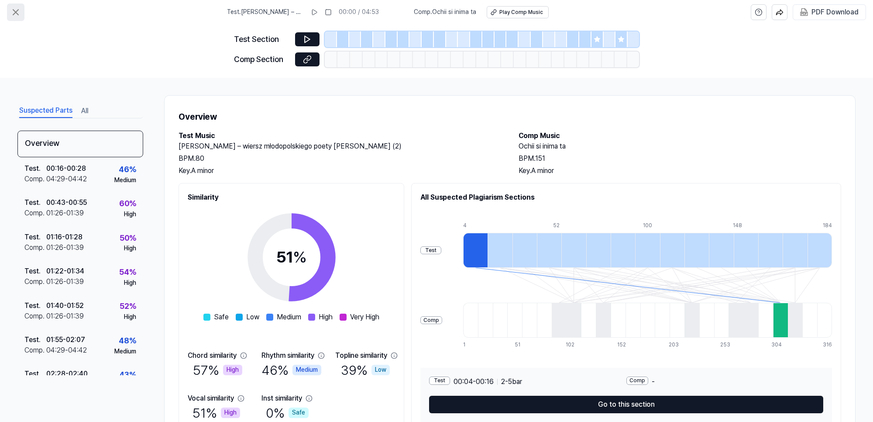
click at [8, 13] on button at bounding box center [15, 11] width 17 height 17
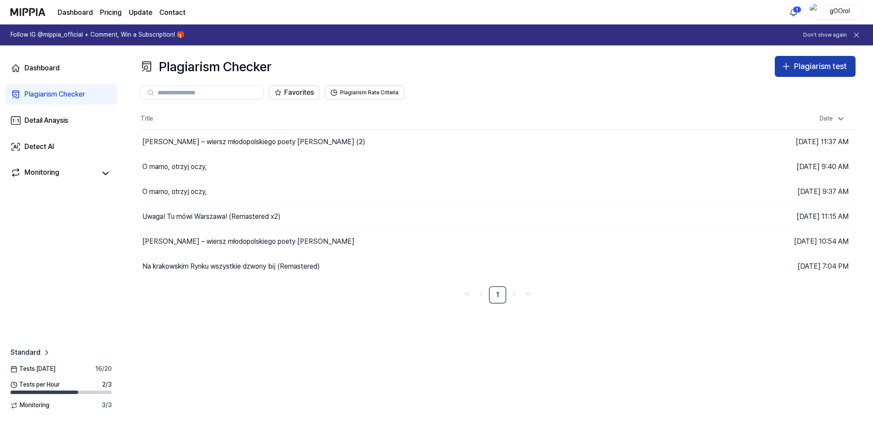
click at [806, 61] on div "Plagiarism test" at bounding box center [820, 66] width 53 height 13
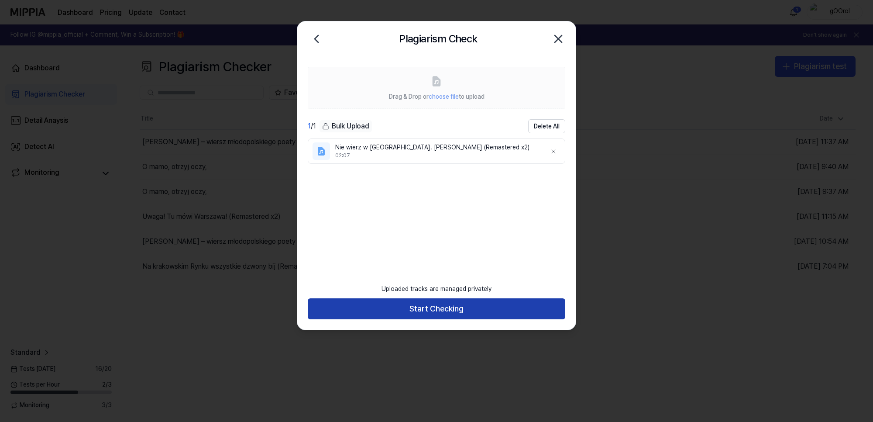
click at [455, 313] on button "Start Checking" at bounding box center [437, 308] width 258 height 21
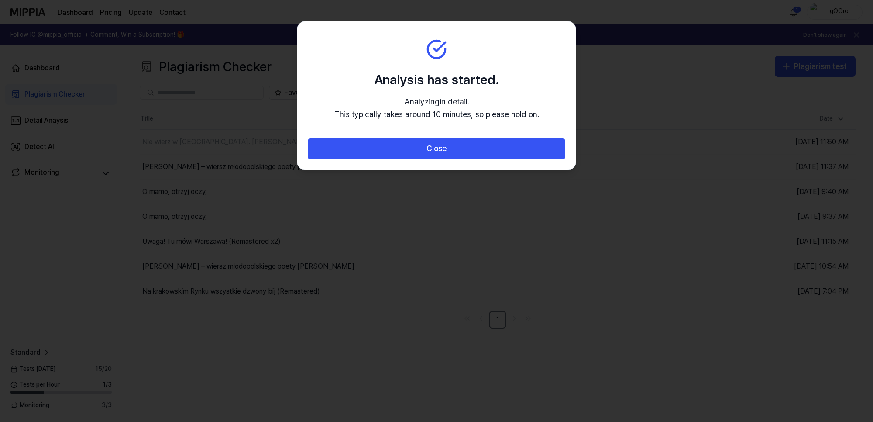
click at [258, 116] on div at bounding box center [436, 211] width 873 height 422
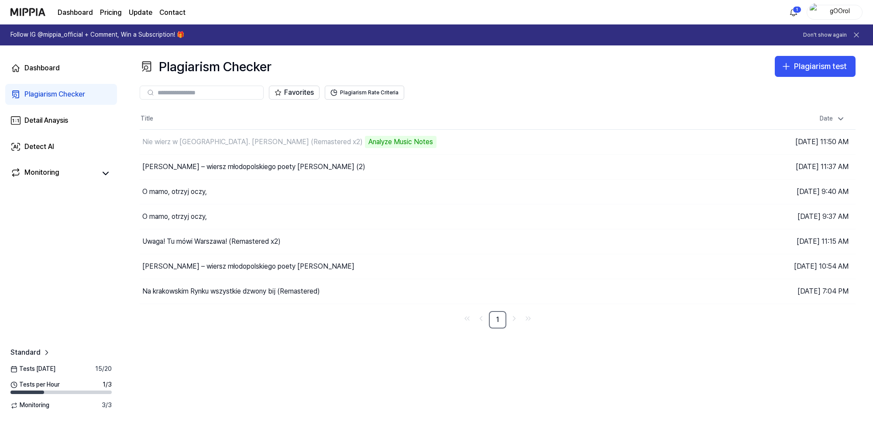
click at [636, 376] on div "Plagiarism Checker Plagiarism test Plagiarism Checker Detail Analysis Detect AI…" at bounding box center [497, 233] width 751 height 376
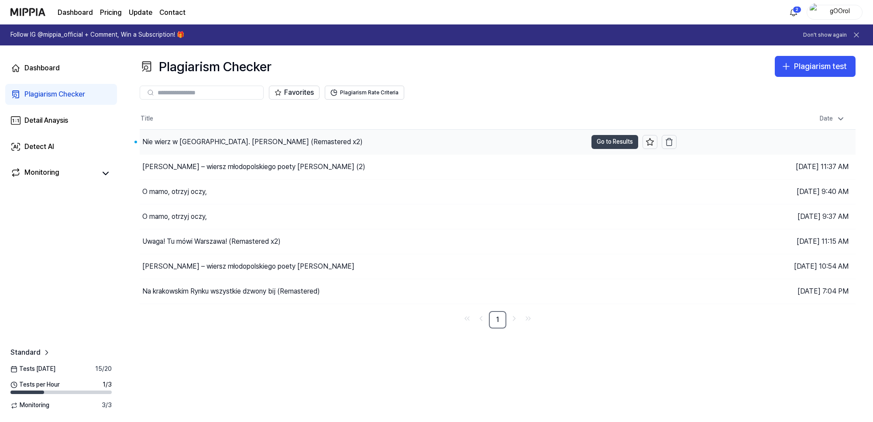
click at [602, 136] on button "Go to Results" at bounding box center [615, 142] width 47 height 14
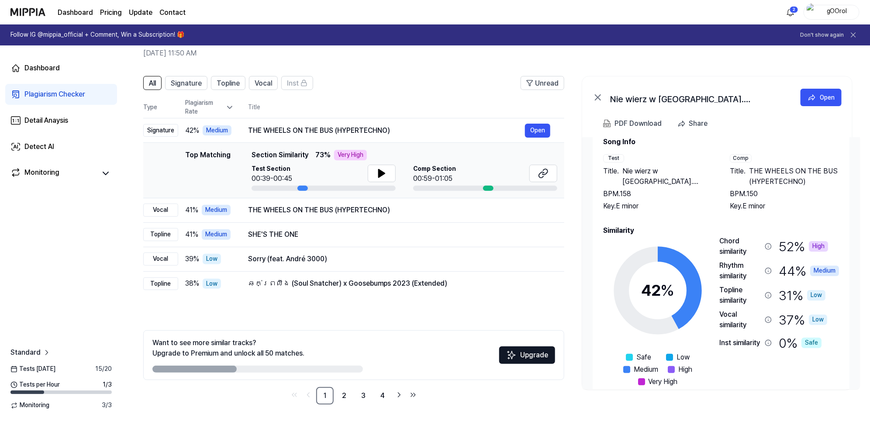
scroll to position [37, 0]
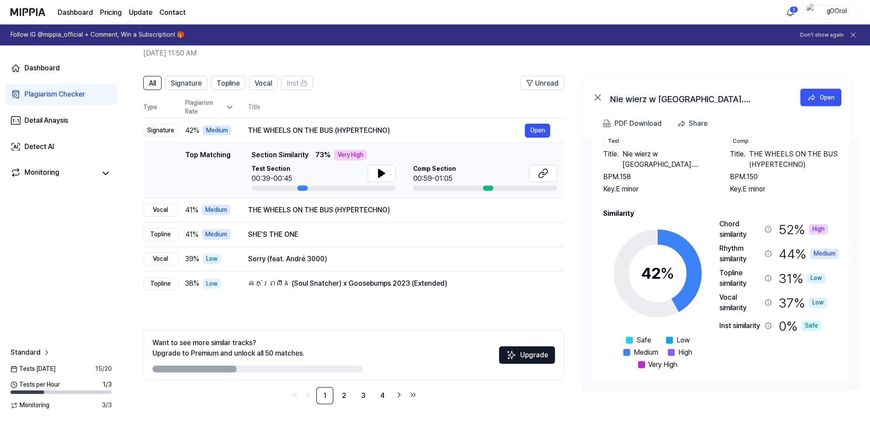
click at [818, 327] on div "Safe" at bounding box center [811, 326] width 20 height 10
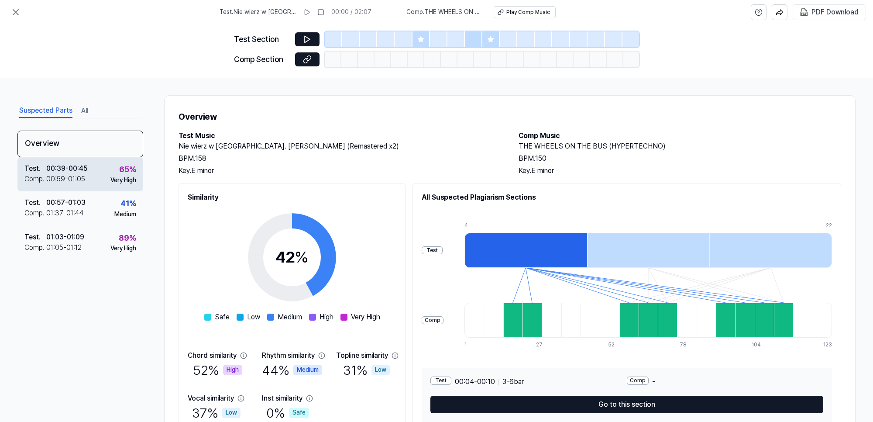
click at [47, 171] on div "00:39 - 00:45" at bounding box center [66, 168] width 41 height 10
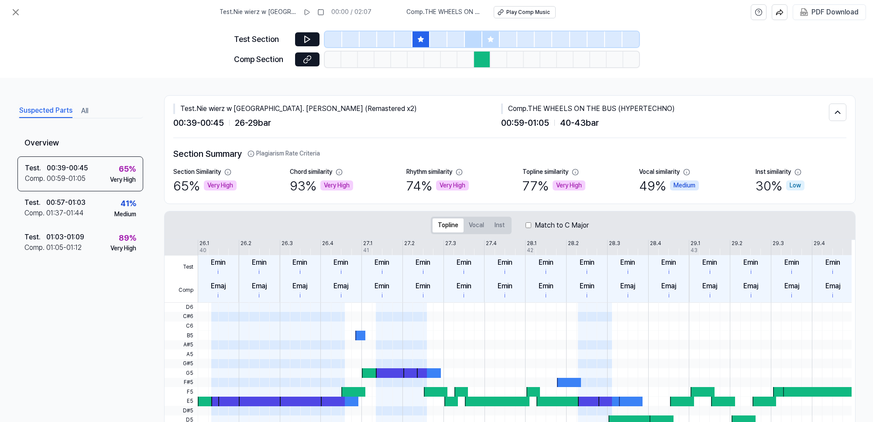
click at [423, 36] on icon at bounding box center [420, 39] width 7 height 7
click at [307, 36] on icon at bounding box center [307, 39] width 9 height 9
click at [302, 58] on button at bounding box center [307, 59] width 24 height 14
click at [490, 44] on div at bounding box center [491, 39] width 17 height 16
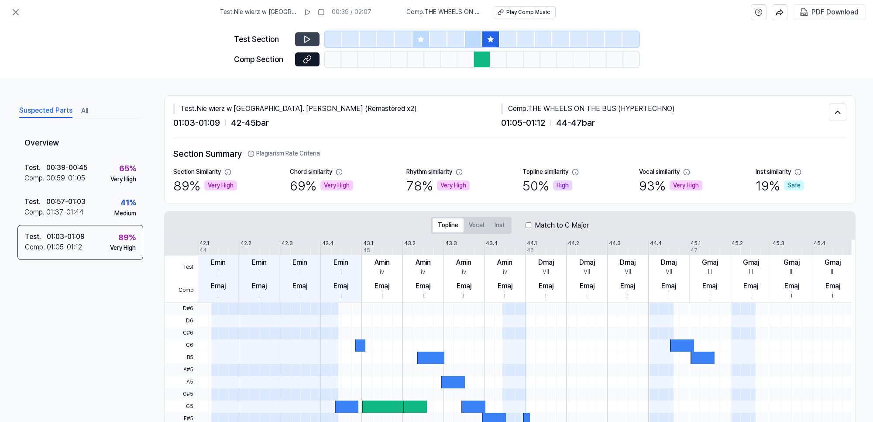
click at [314, 38] on button at bounding box center [307, 39] width 24 height 14
click at [310, 37] on icon at bounding box center [307, 39] width 9 height 9
click at [310, 36] on icon at bounding box center [307, 39] width 9 height 9
click at [301, 59] on button at bounding box center [307, 59] width 24 height 14
click at [475, 34] on div at bounding box center [473, 39] width 17 height 16
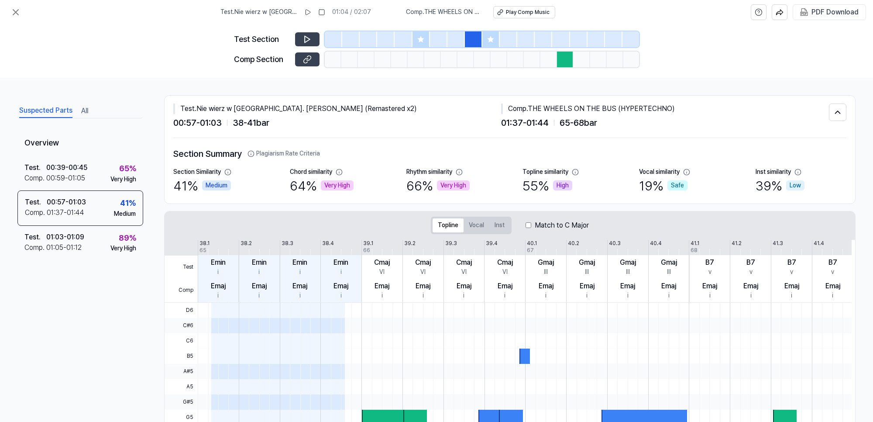
click at [308, 57] on icon at bounding box center [307, 59] width 9 height 9
click at [315, 38] on button at bounding box center [307, 39] width 24 height 14
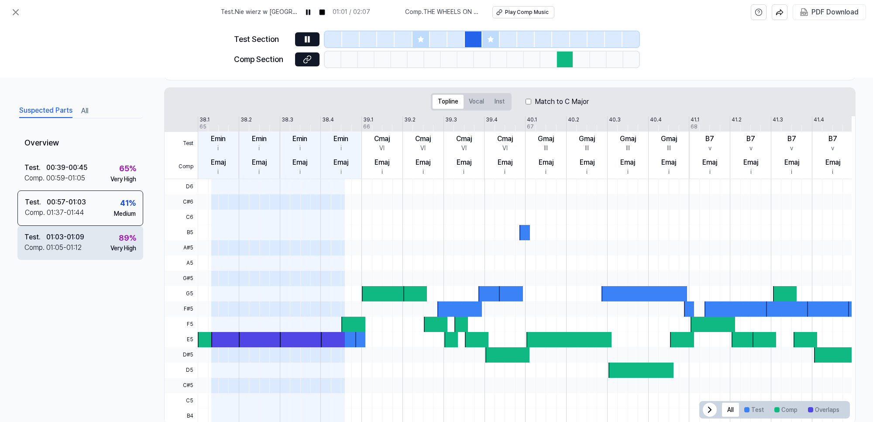
scroll to position [143, 0]
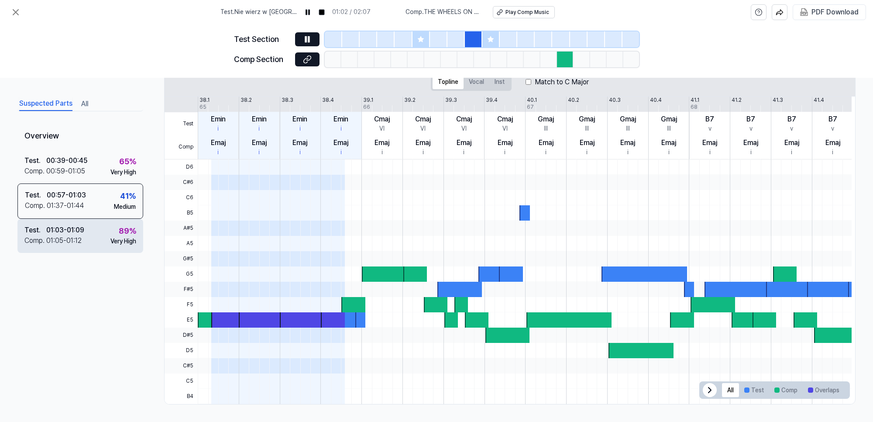
click at [69, 235] on div "01:03 - 01:09" at bounding box center [65, 229] width 38 height 10
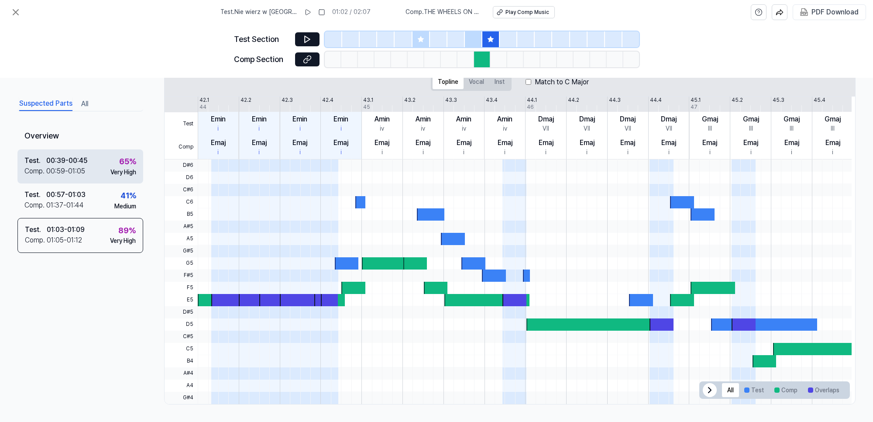
click at [79, 169] on div "00:59 - 01:05" at bounding box center [65, 171] width 39 height 10
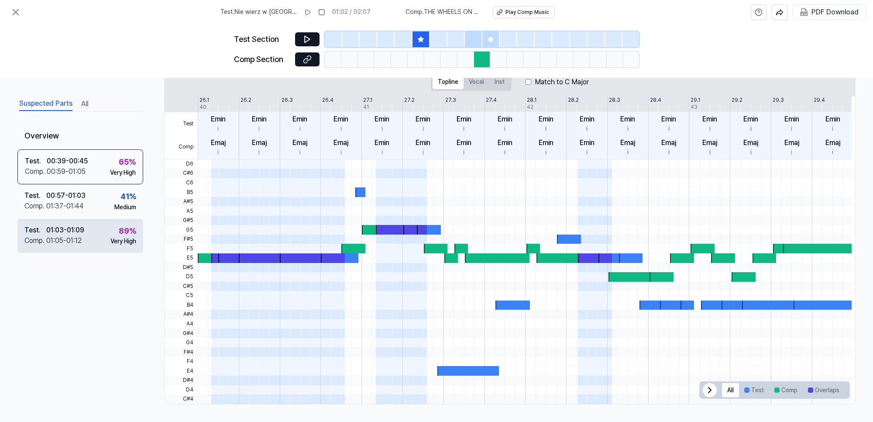
click at [84, 232] on div "01:03 - 01:09" at bounding box center [65, 229] width 38 height 10
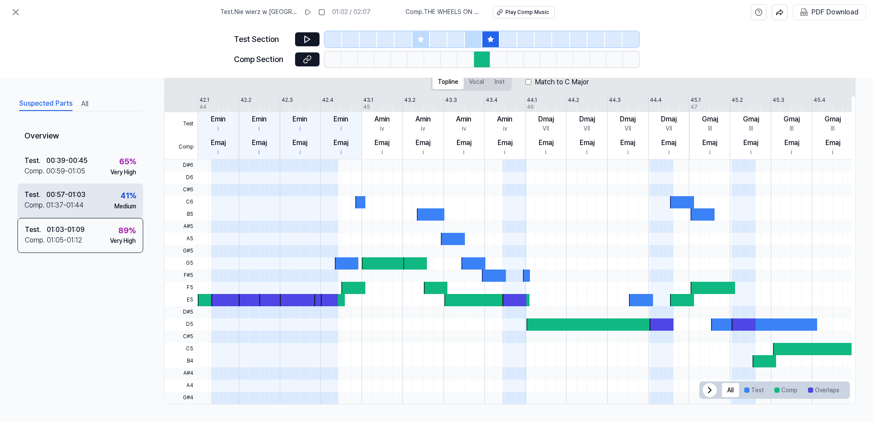
click at [76, 199] on div "00:57 - 01:03" at bounding box center [65, 195] width 39 height 10
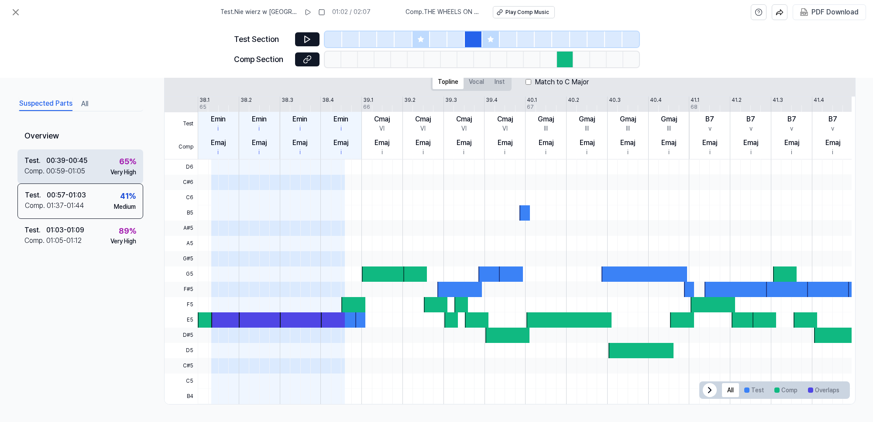
click at [76, 167] on div "00:59 - 01:05" at bounding box center [65, 171] width 39 height 10
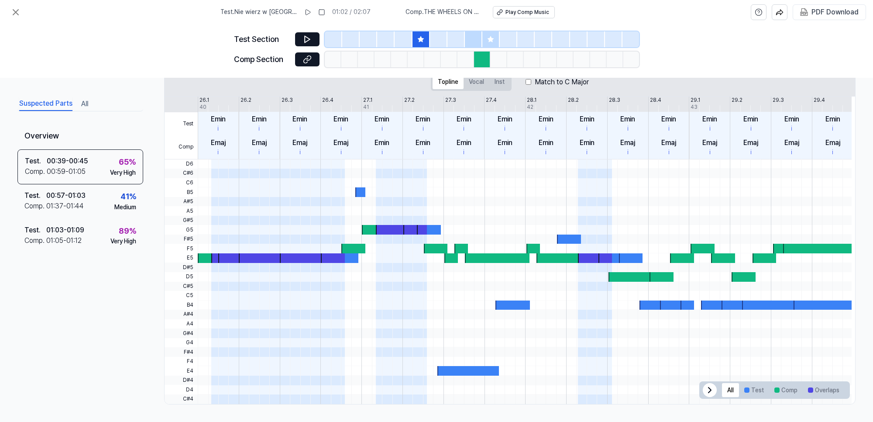
drag, startPoint x: 90, startPoint y: 97, endPoint x: 86, endPoint y: 102, distance: 6.2
click at [88, 97] on div "Suspected Parts All" at bounding box center [80, 103] width 126 height 16
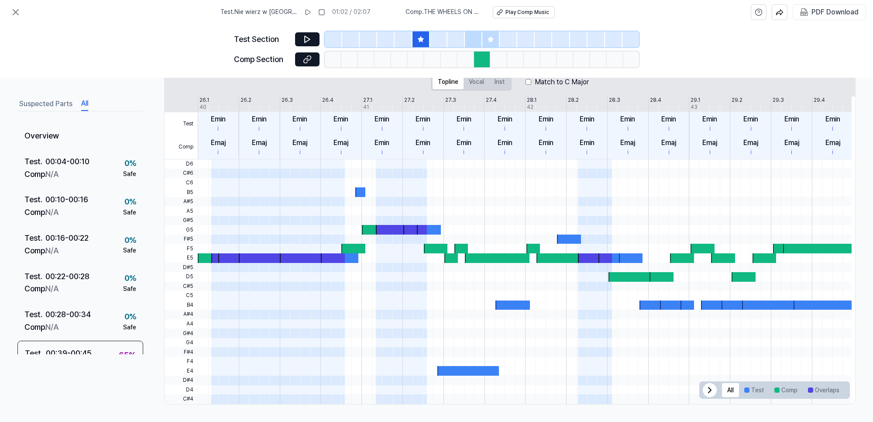
click at [83, 104] on button "All" at bounding box center [84, 104] width 7 height 14
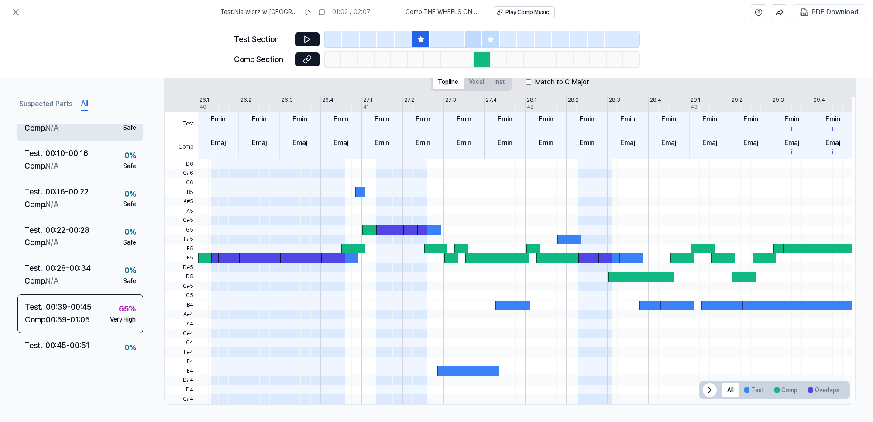
scroll to position [109, 0]
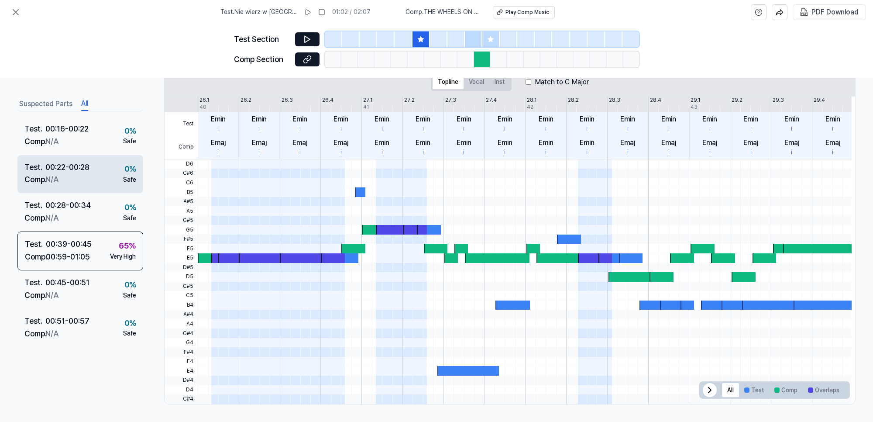
click at [85, 172] on div "00:22 - 00:28" at bounding box center [67, 167] width 44 height 13
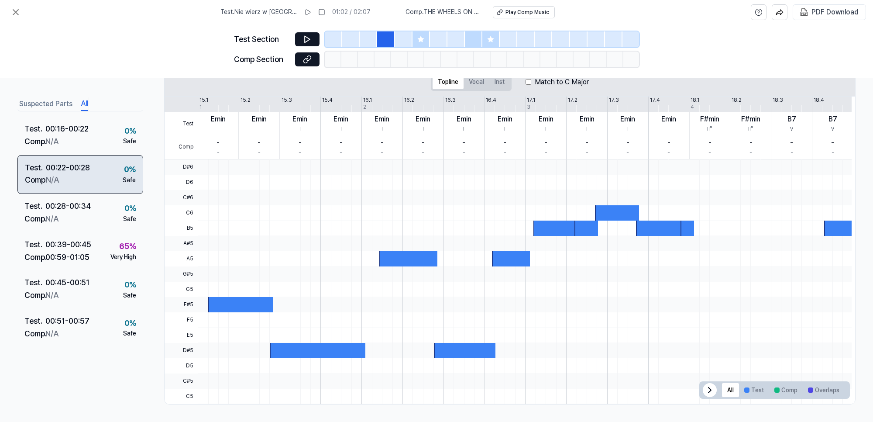
scroll to position [125, 0]
click at [330, 37] on div at bounding box center [333, 39] width 17 height 16
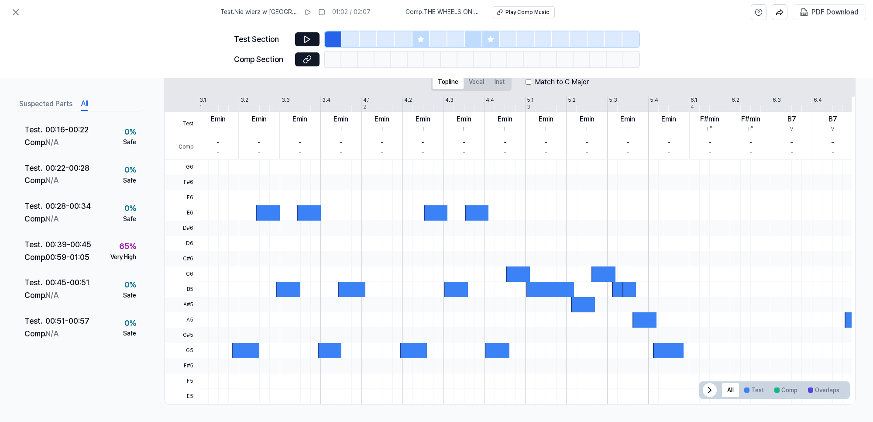
scroll to position [110, 0]
click at [350, 36] on div at bounding box center [350, 39] width 17 height 16
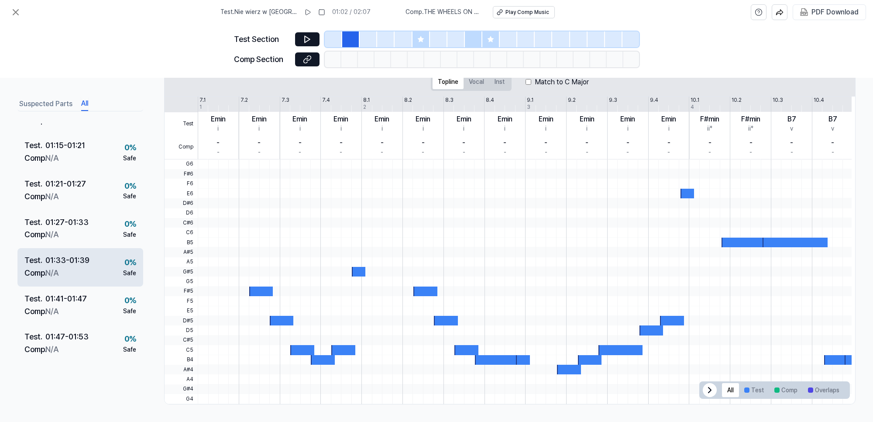
scroll to position [484, 0]
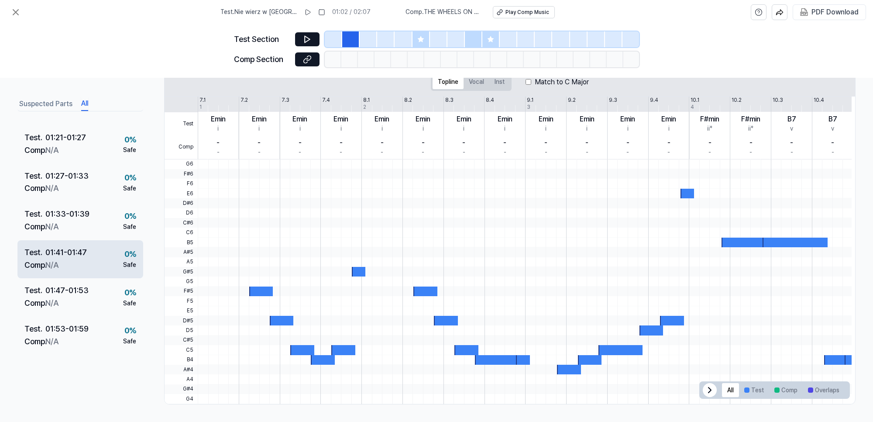
click at [97, 255] on div "Test . 01:41 - 01:47 Comp . N/A 0 % Safe" at bounding box center [80, 259] width 126 height 38
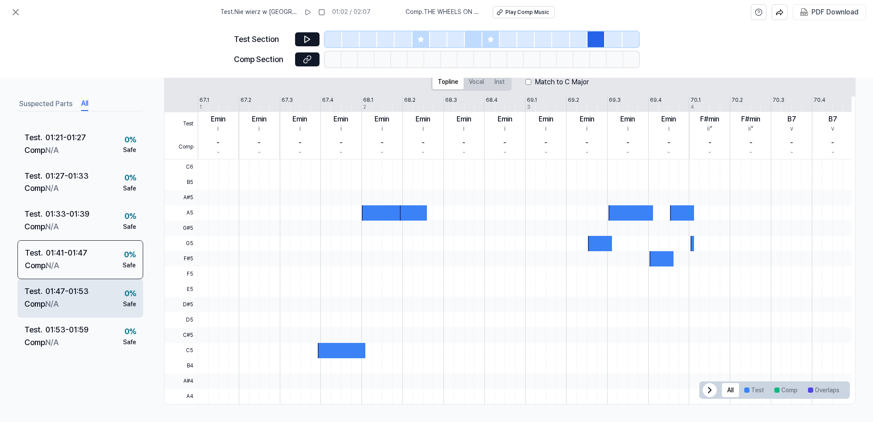
click at [86, 291] on div "01:47 - 01:53" at bounding box center [66, 291] width 43 height 13
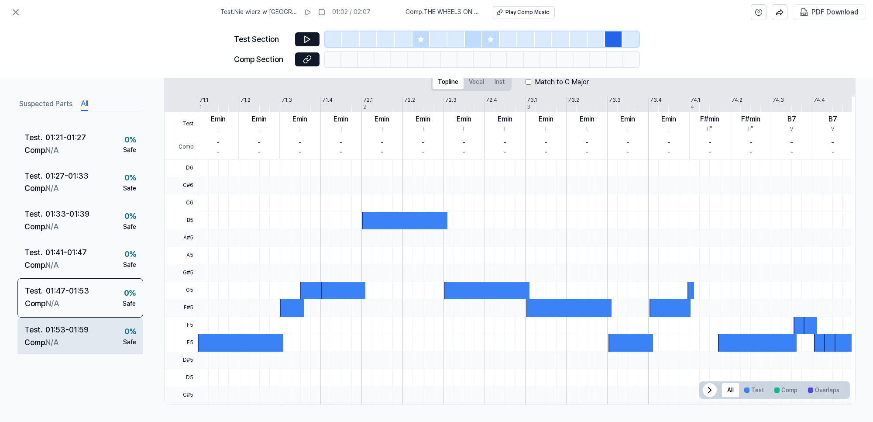
click at [77, 335] on div "01:53 - 01:59" at bounding box center [66, 329] width 43 height 13
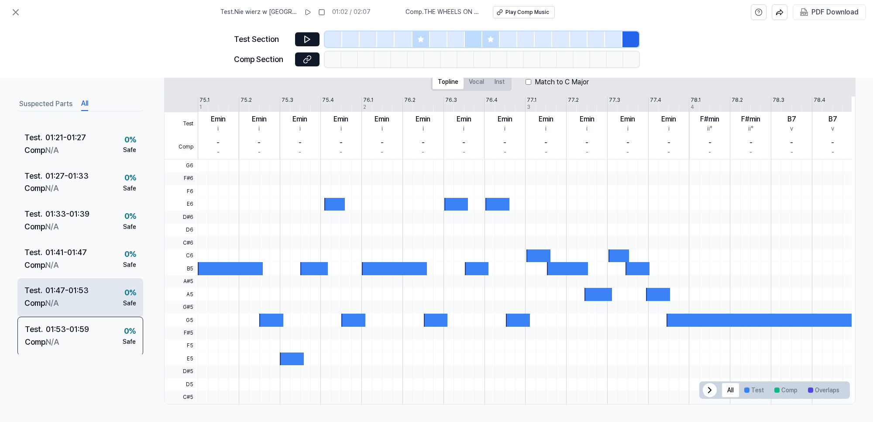
click at [80, 291] on div "01:47 - 01:53" at bounding box center [66, 290] width 43 height 13
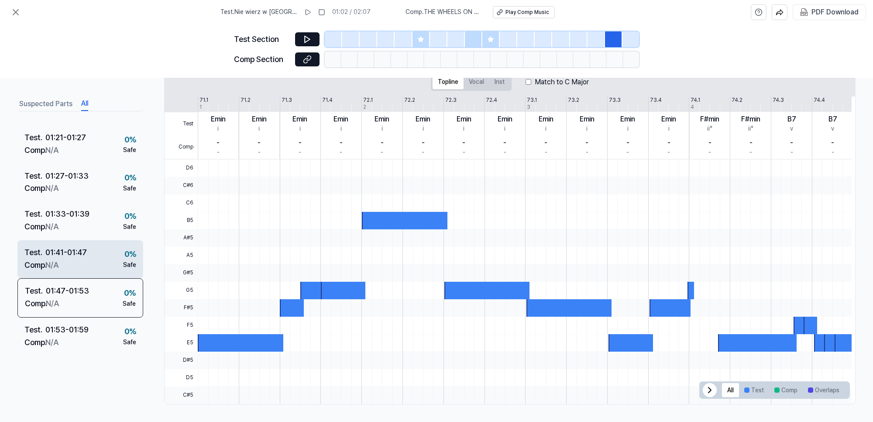
click at [88, 249] on div "Test . 01:41 - 01:47 Comp . N/A 0 % Safe" at bounding box center [80, 259] width 126 height 38
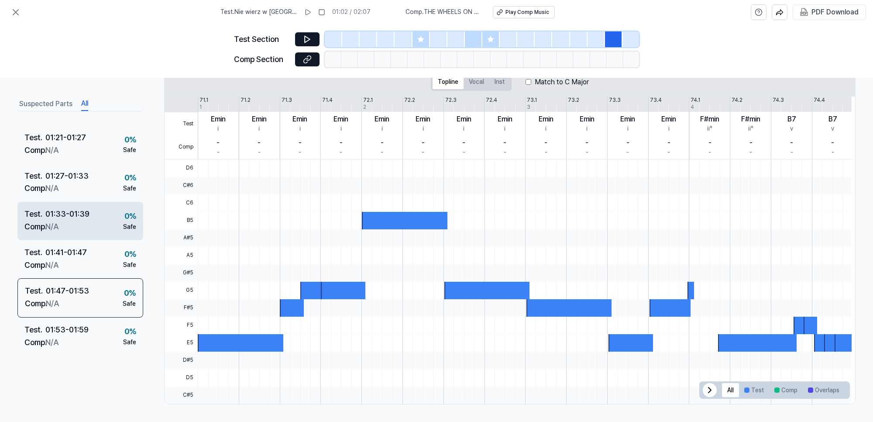
click at [90, 225] on div "Test . 01:33 - 01:39 Comp . N/A 0 % Safe" at bounding box center [80, 221] width 126 height 38
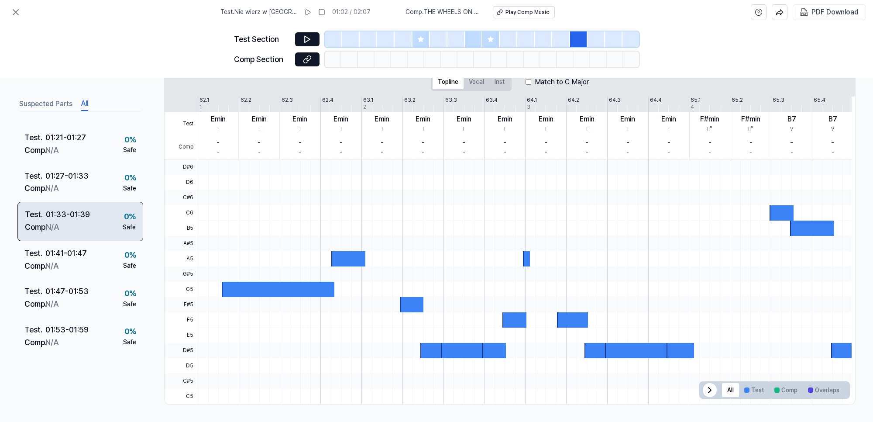
click at [93, 215] on div "Test . 01:33 - 01:39 Comp . N/A 0 % Safe" at bounding box center [80, 221] width 126 height 39
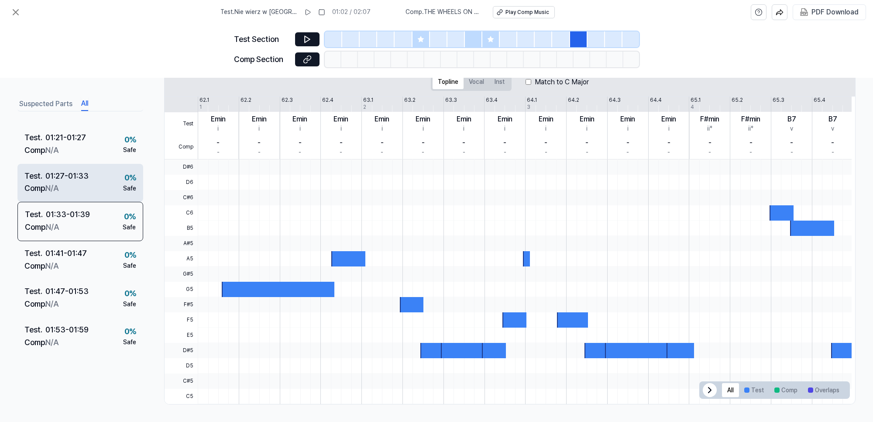
click at [90, 179] on div "Test . 01:27 - 01:33 Comp . N/A 0 % Safe" at bounding box center [80, 182] width 126 height 38
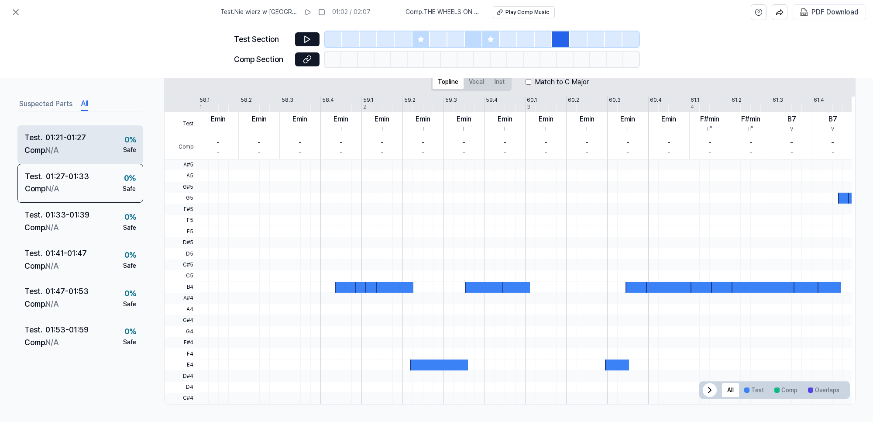
click at [91, 132] on div "Test . 01:21 - 01:27 Comp . N/A 0 % Safe" at bounding box center [80, 144] width 126 height 38
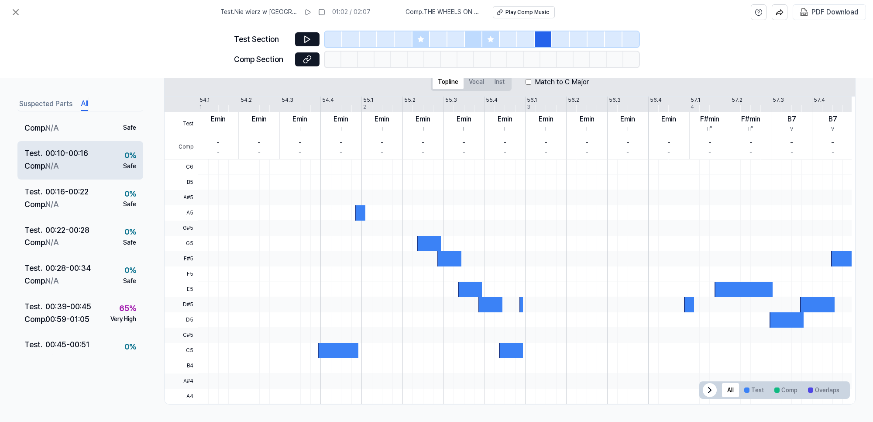
scroll to position [0, 0]
